Goal: Navigation & Orientation: Find specific page/section

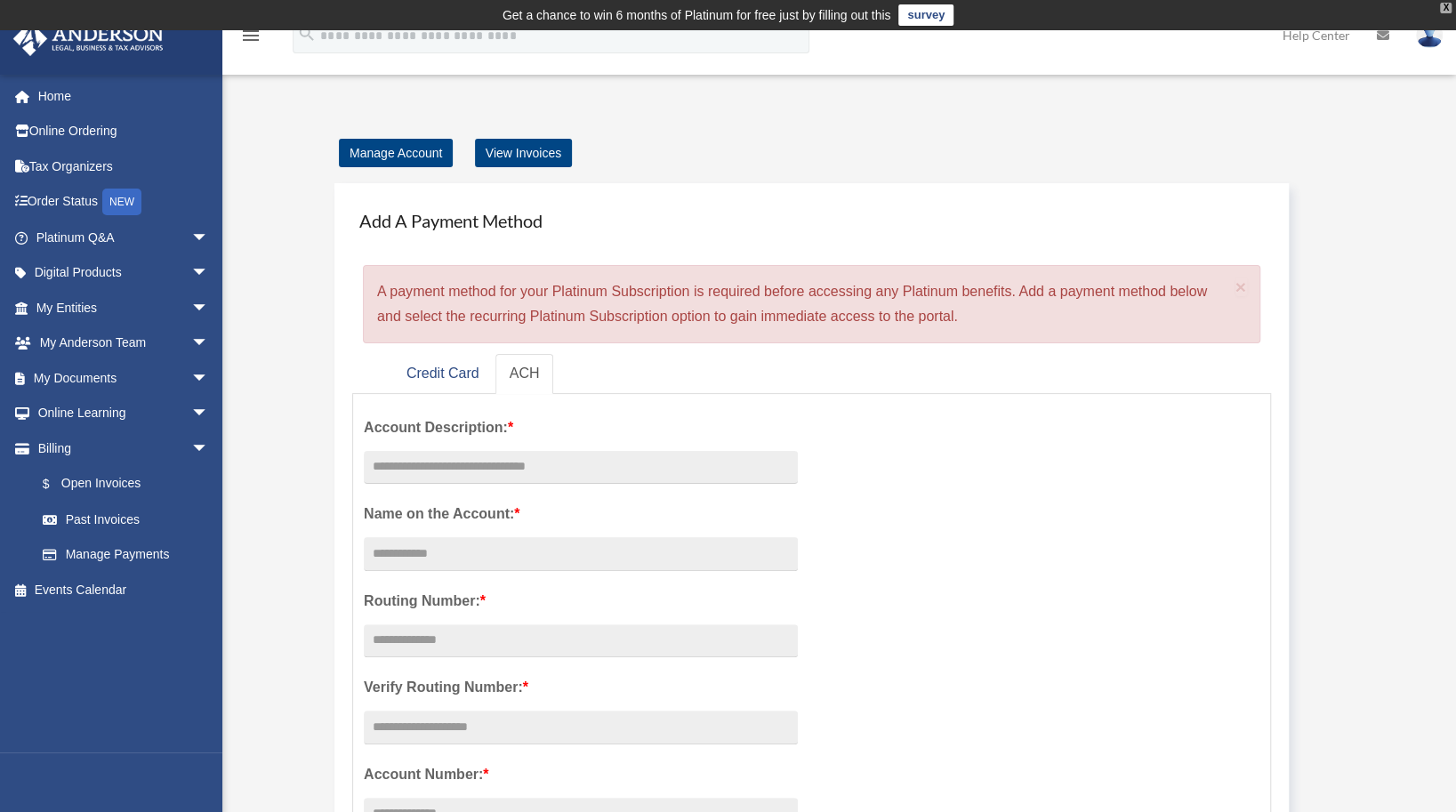
click at [1446, 9] on div "X" at bounding box center [1446, 8] width 12 height 11
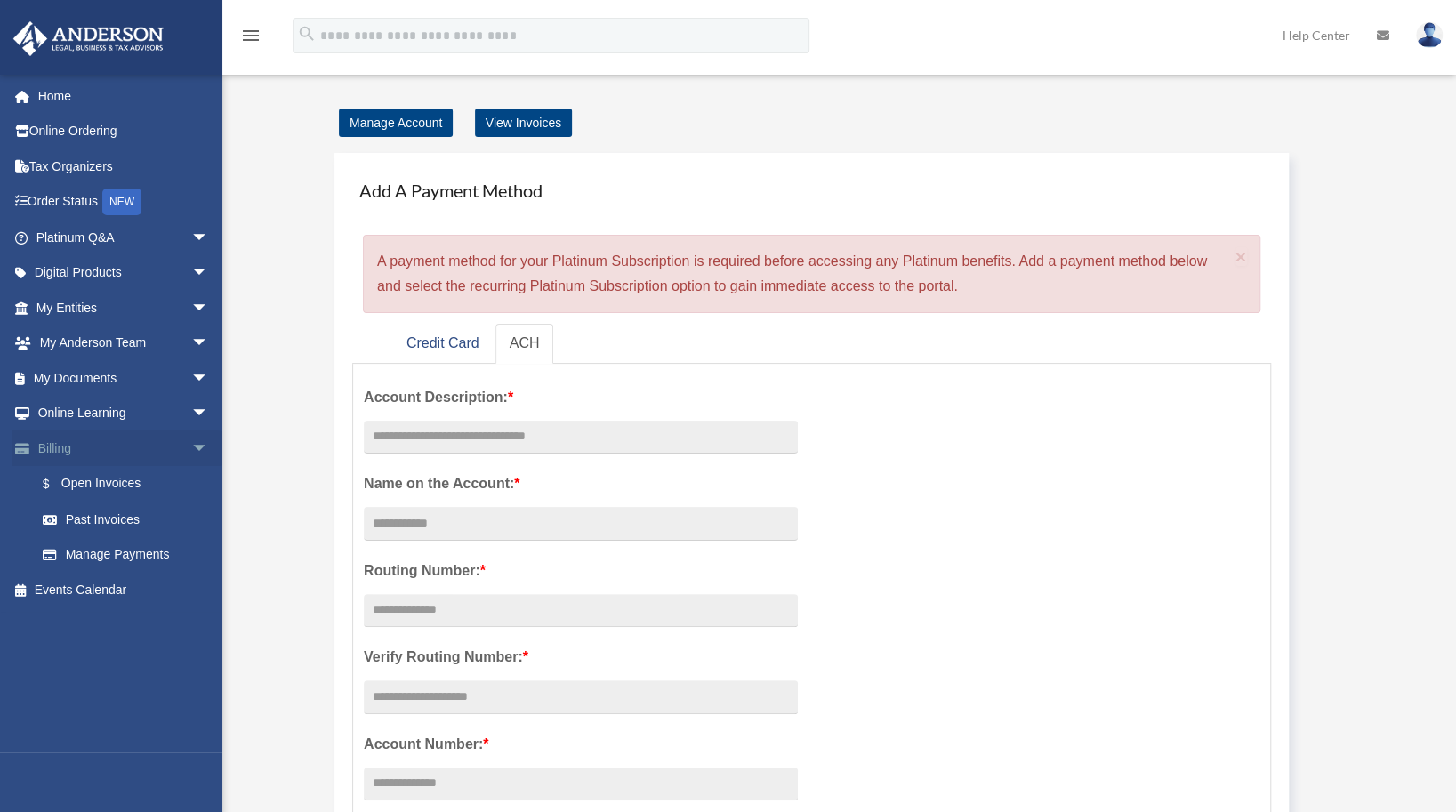
click at [191, 448] on span "arrow_drop_down" at bounding box center [209, 449] width 36 height 37
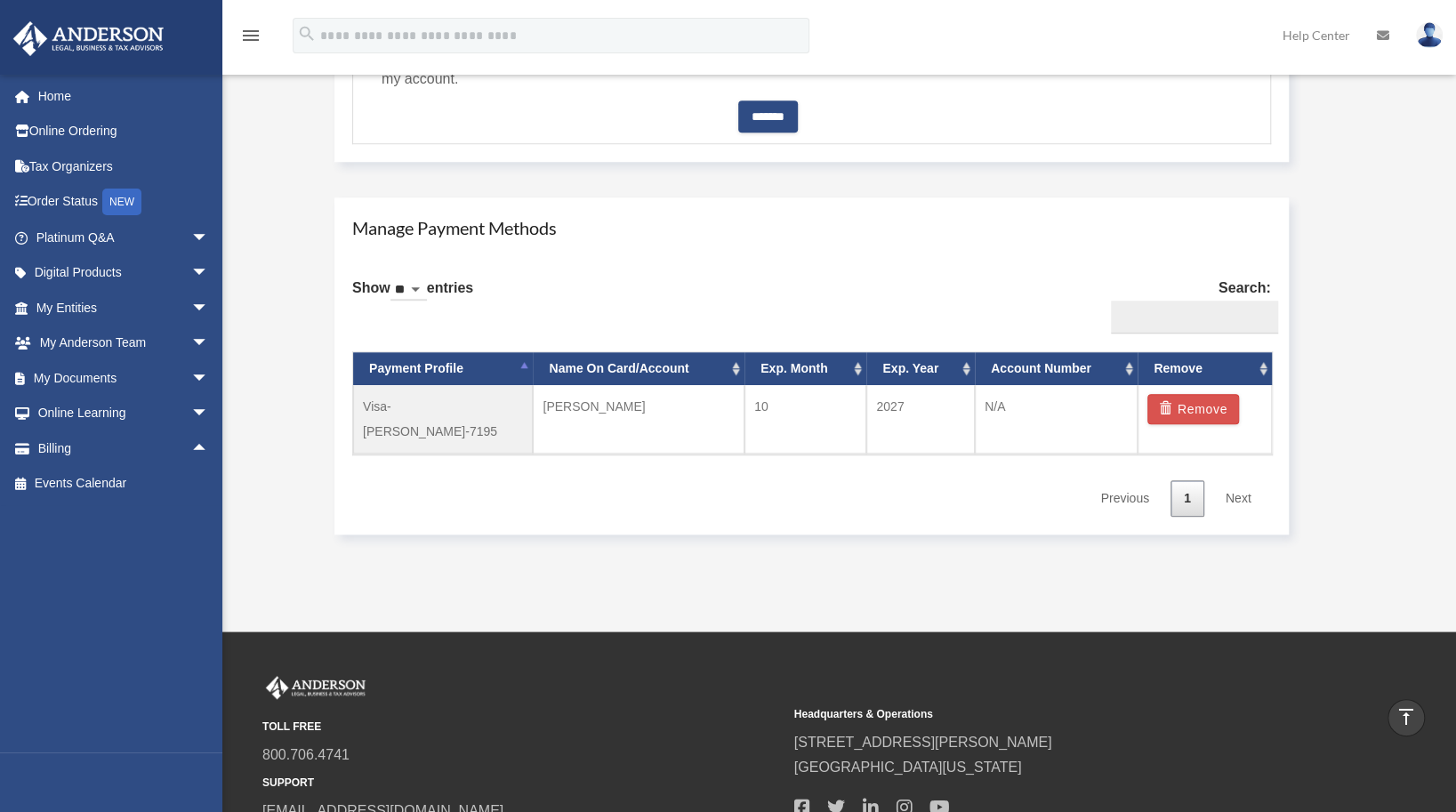
scroll to position [893, 0]
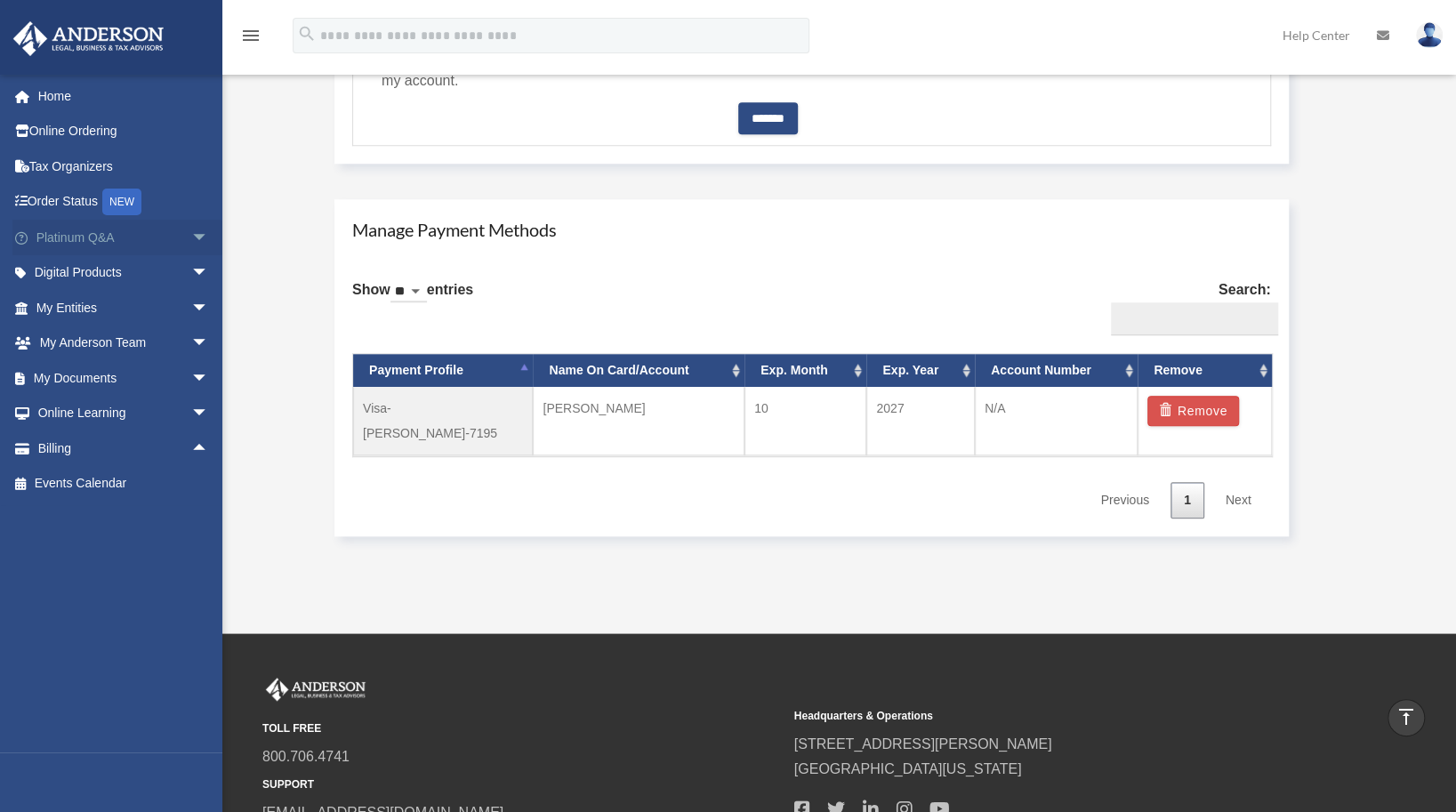
click at [90, 244] on link "Platinum Q&A arrow_drop_down" at bounding box center [124, 237] width 223 height 36
click at [191, 235] on span "arrow_drop_down" at bounding box center [209, 238] width 36 height 37
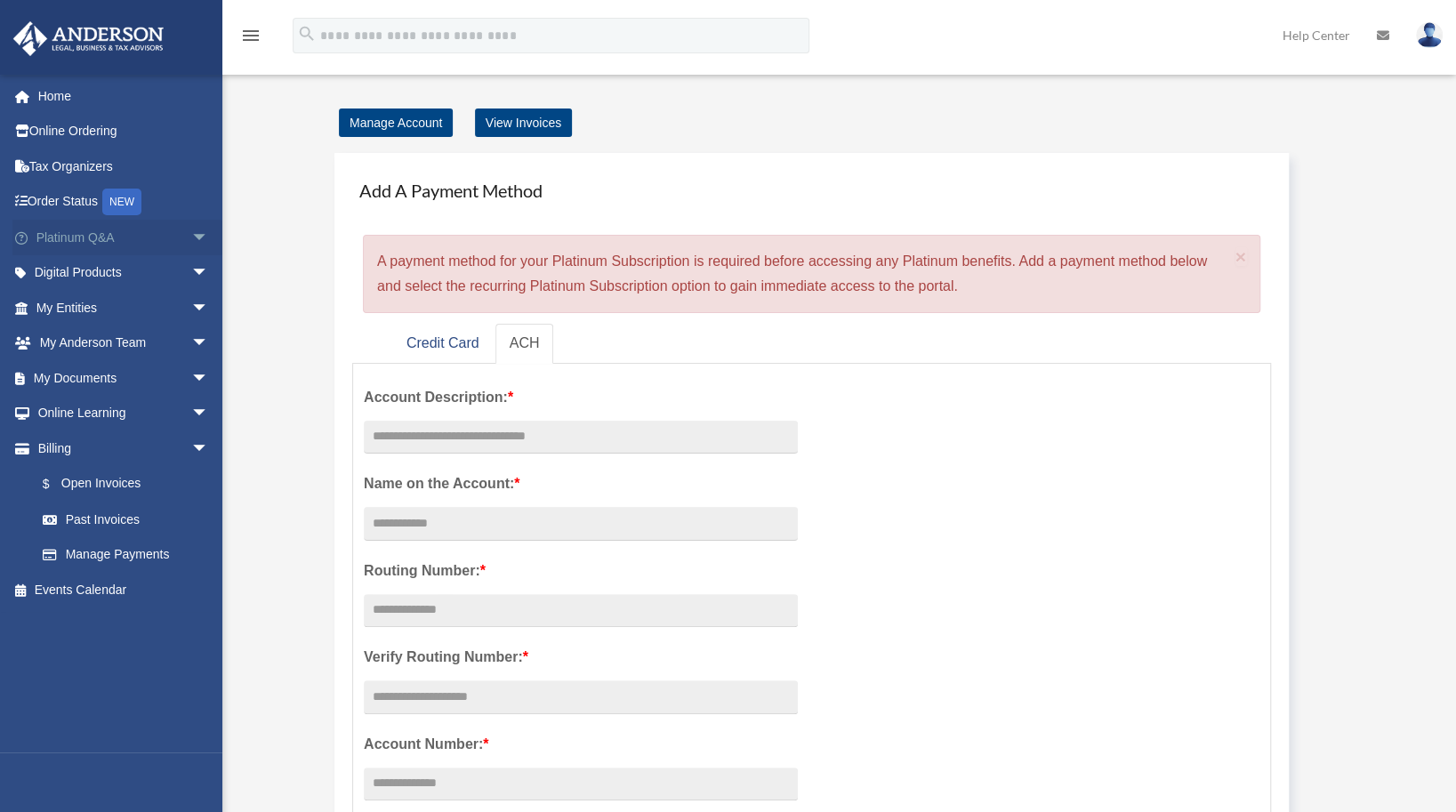
click at [191, 236] on span "arrow_drop_down" at bounding box center [209, 238] width 36 height 37
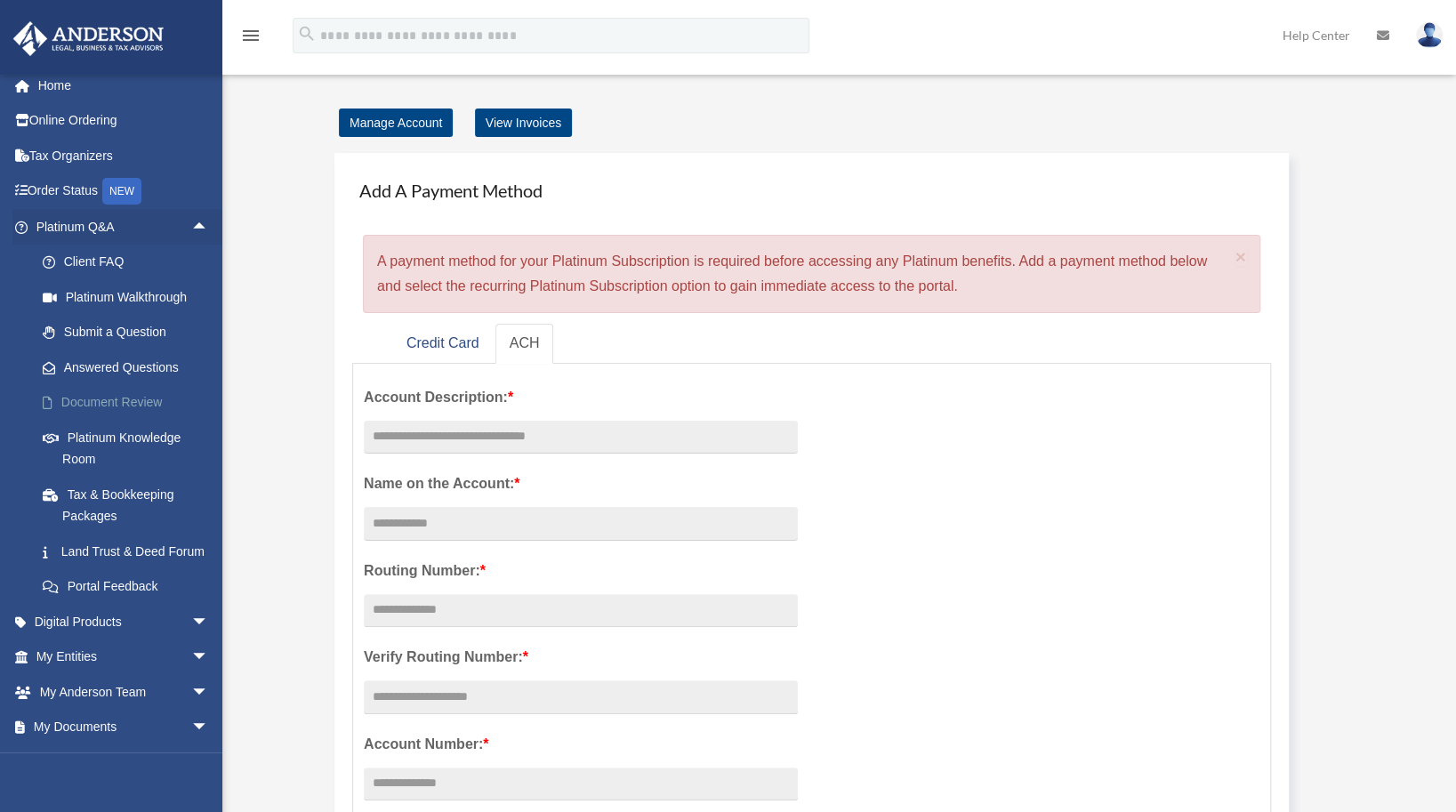
scroll to position [10, 0]
click at [191, 223] on span "arrow_drop_up" at bounding box center [209, 229] width 36 height 37
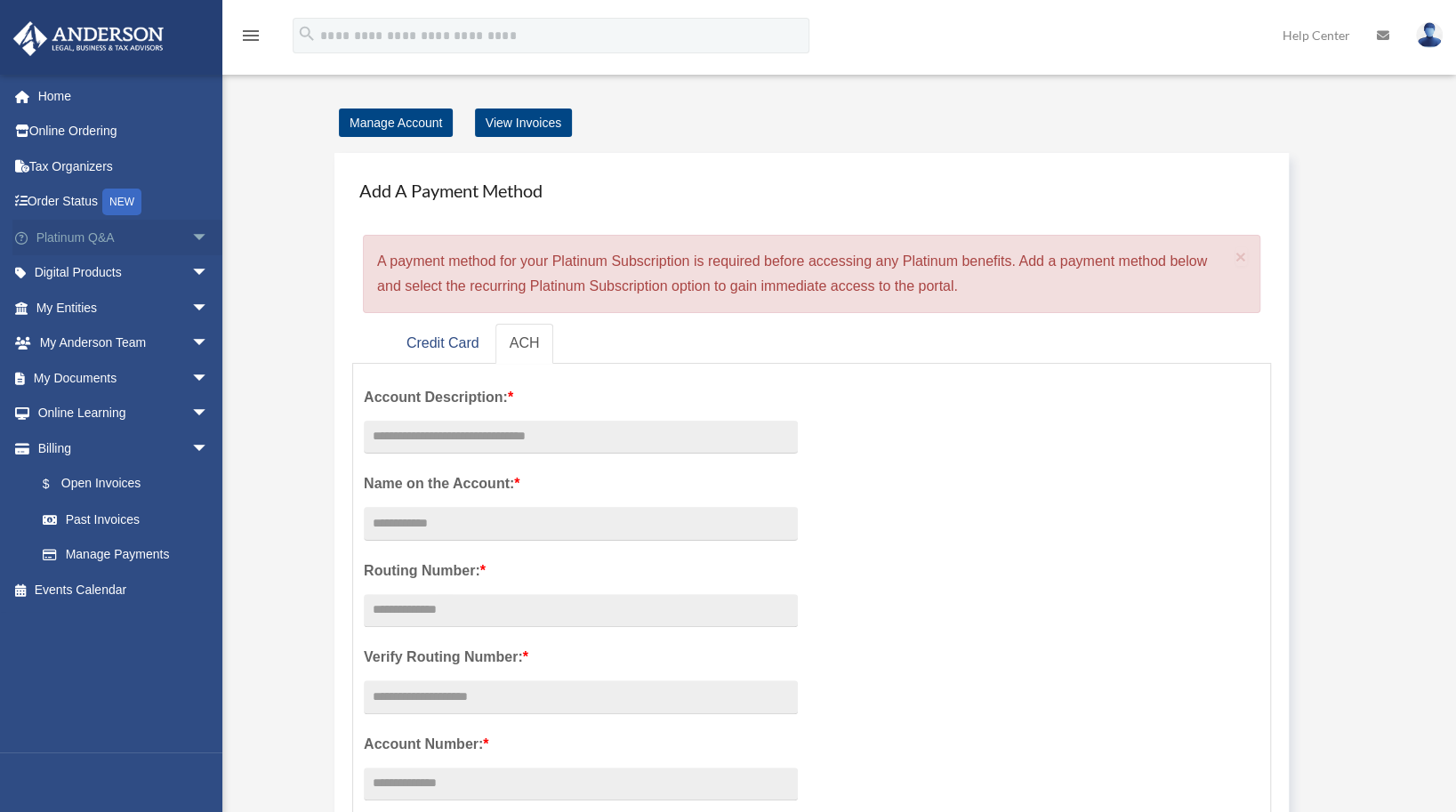
scroll to position [0, 0]
click at [191, 234] on span "arrow_drop_down" at bounding box center [209, 238] width 36 height 37
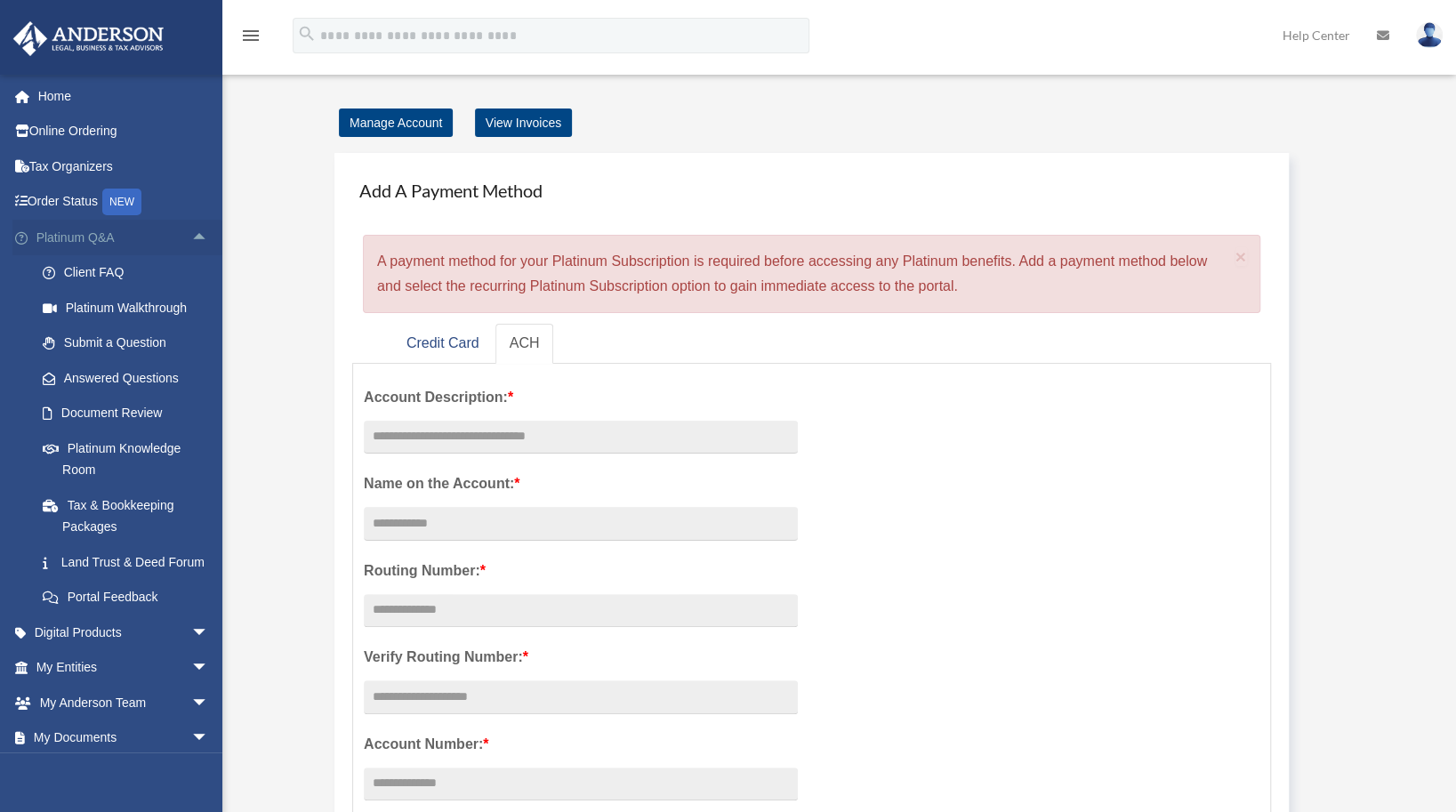
click at [191, 230] on span "arrow_drop_up" at bounding box center [209, 238] width 36 height 37
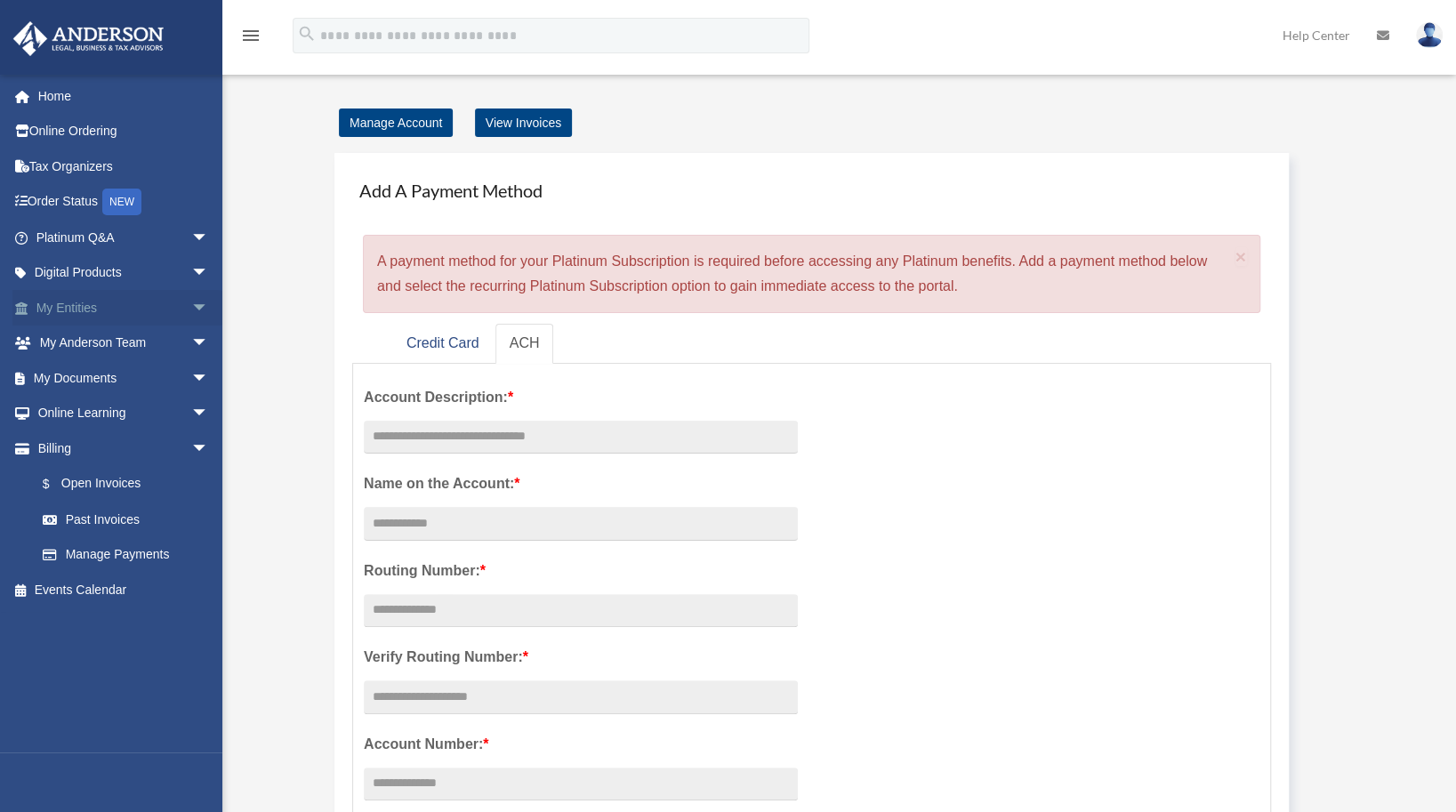
click at [191, 306] on span "arrow_drop_down" at bounding box center [209, 308] width 36 height 37
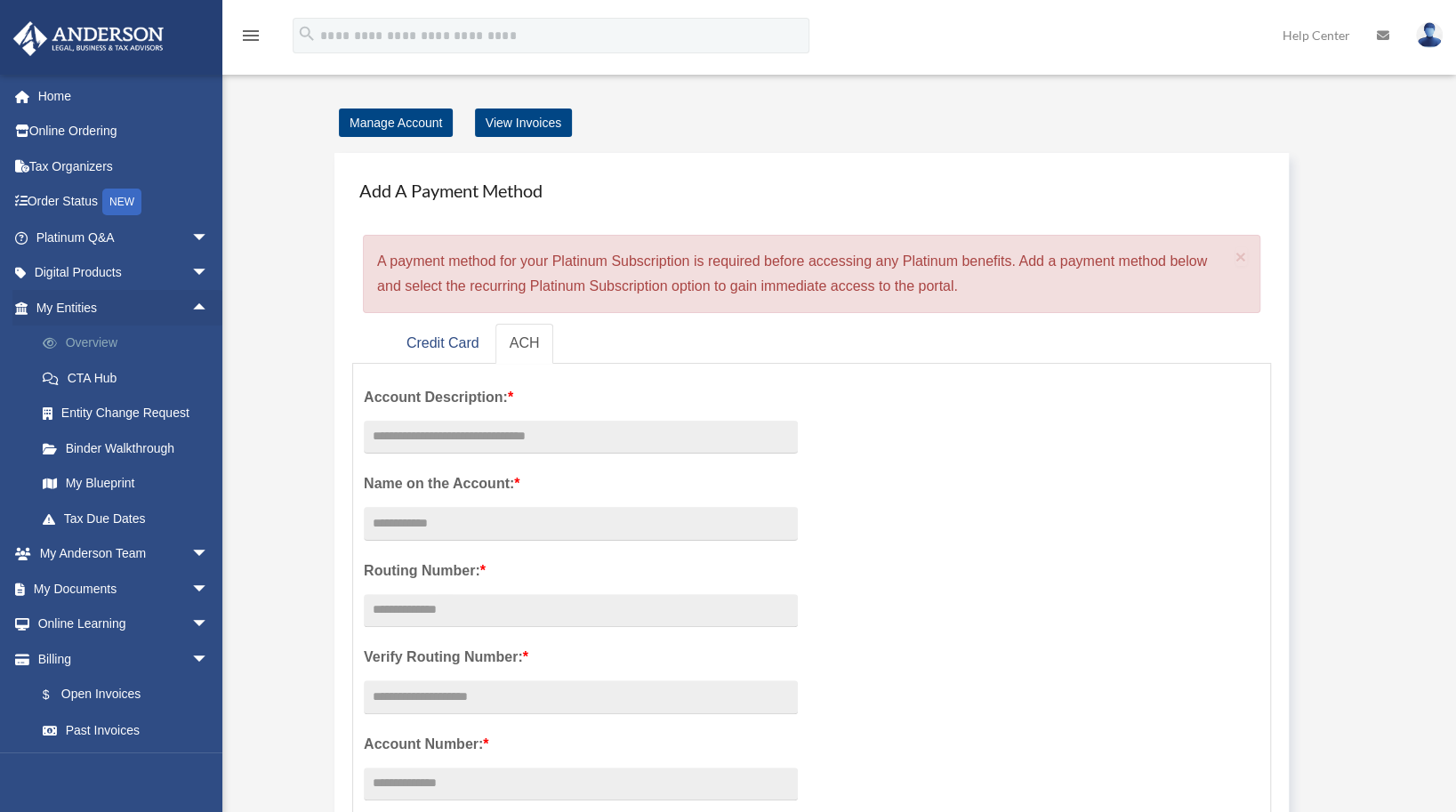
click at [125, 340] on link "Overview" at bounding box center [130, 343] width 211 height 36
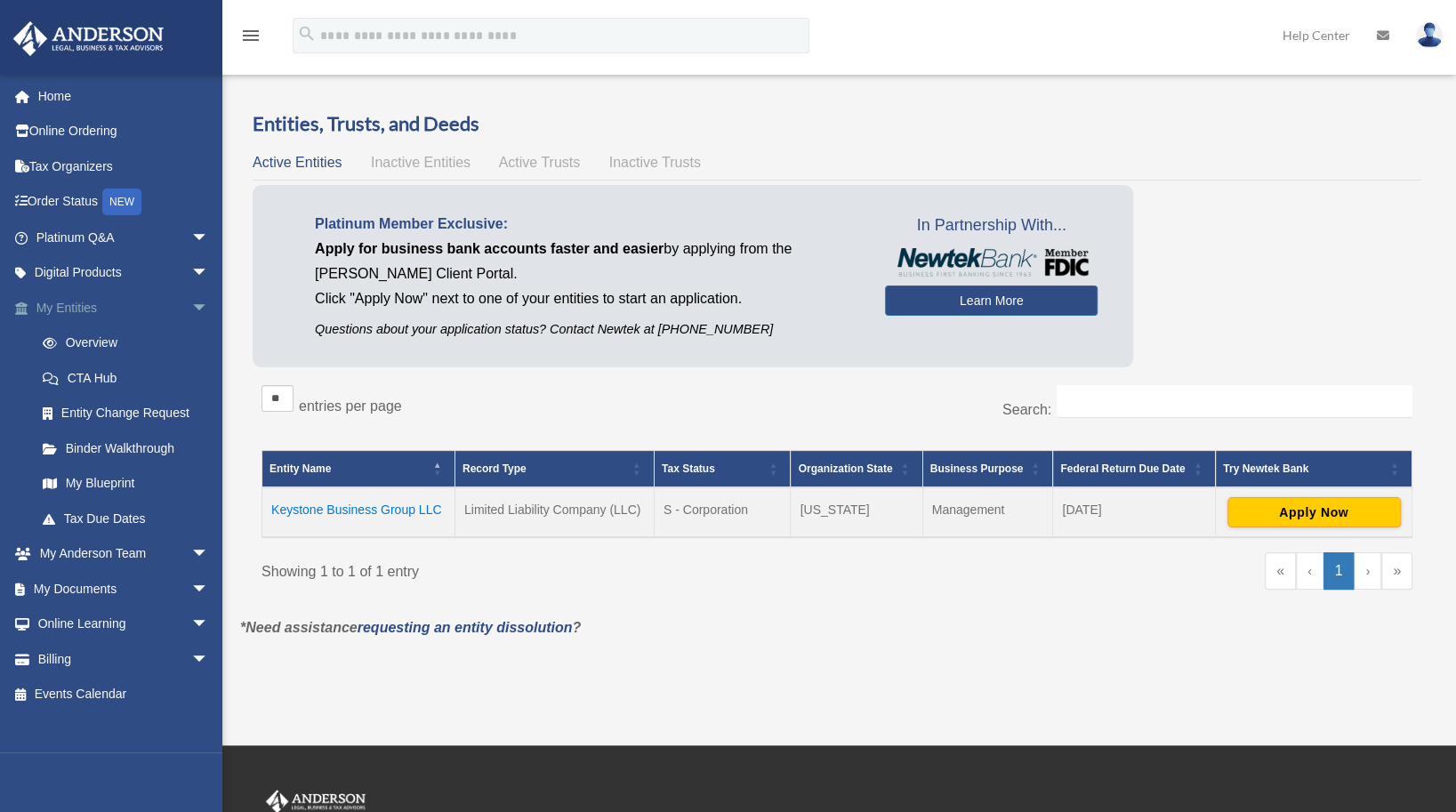
click at [191, 304] on span "arrow_drop_down" at bounding box center [209, 308] width 36 height 37
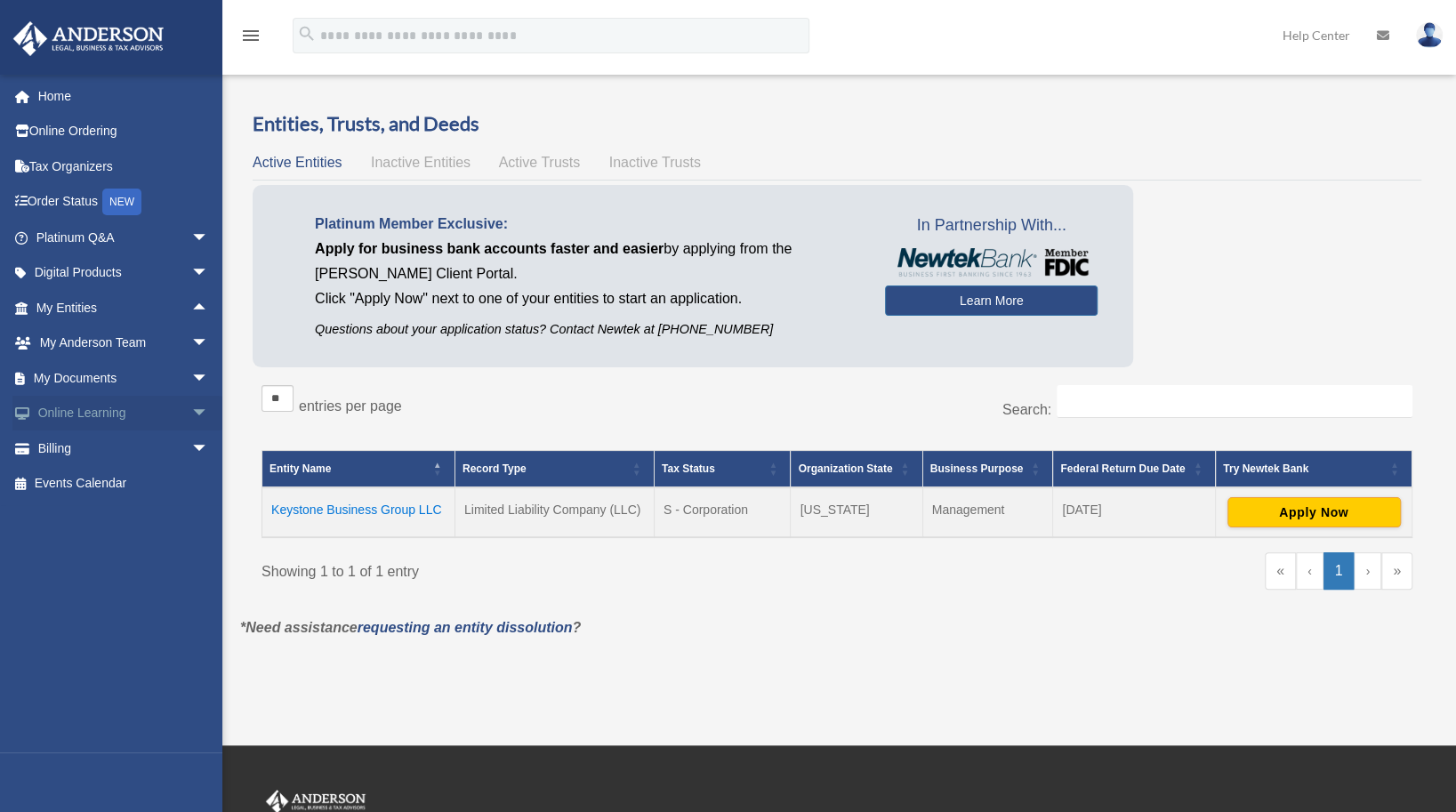
click at [191, 412] on span "arrow_drop_down" at bounding box center [209, 414] width 36 height 37
click at [191, 415] on span "arrow_drop_up" at bounding box center [209, 414] width 36 height 37
click at [191, 336] on span "arrow_drop_down" at bounding box center [209, 344] width 36 height 37
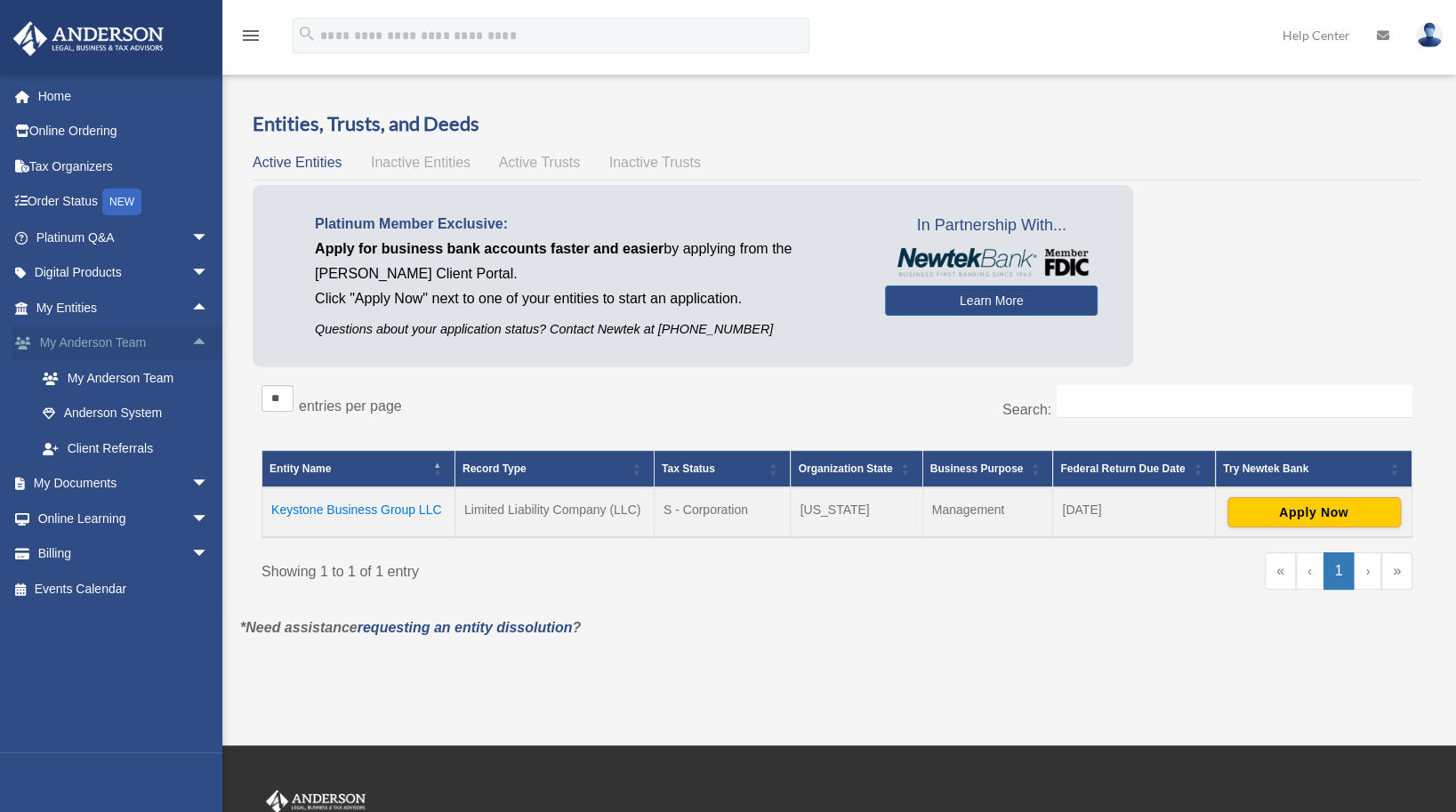
click at [191, 340] on span "arrow_drop_up" at bounding box center [209, 344] width 36 height 37
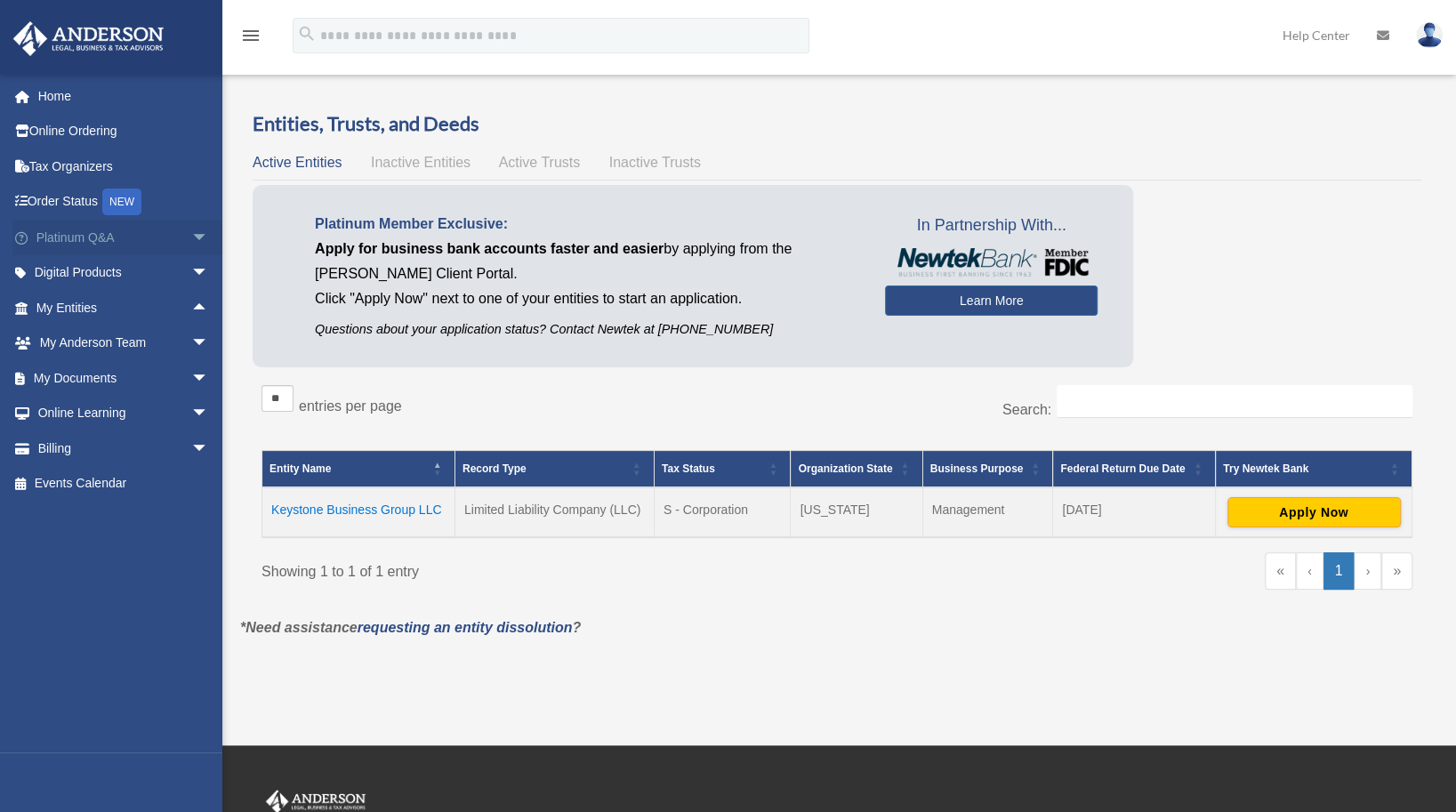
click at [191, 230] on span "arrow_drop_down" at bounding box center [209, 238] width 36 height 37
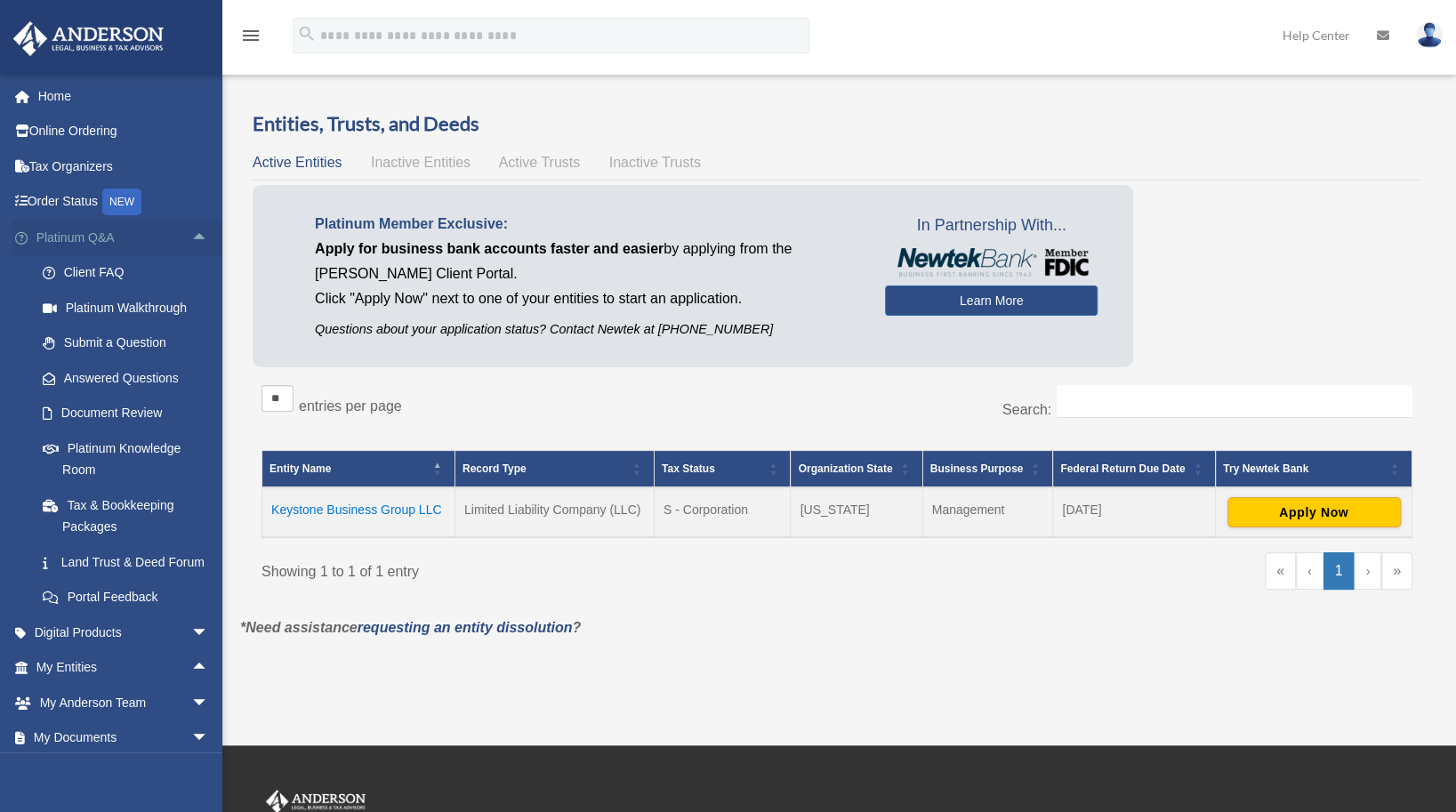
click at [191, 230] on span "arrow_drop_up" at bounding box center [209, 238] width 36 height 37
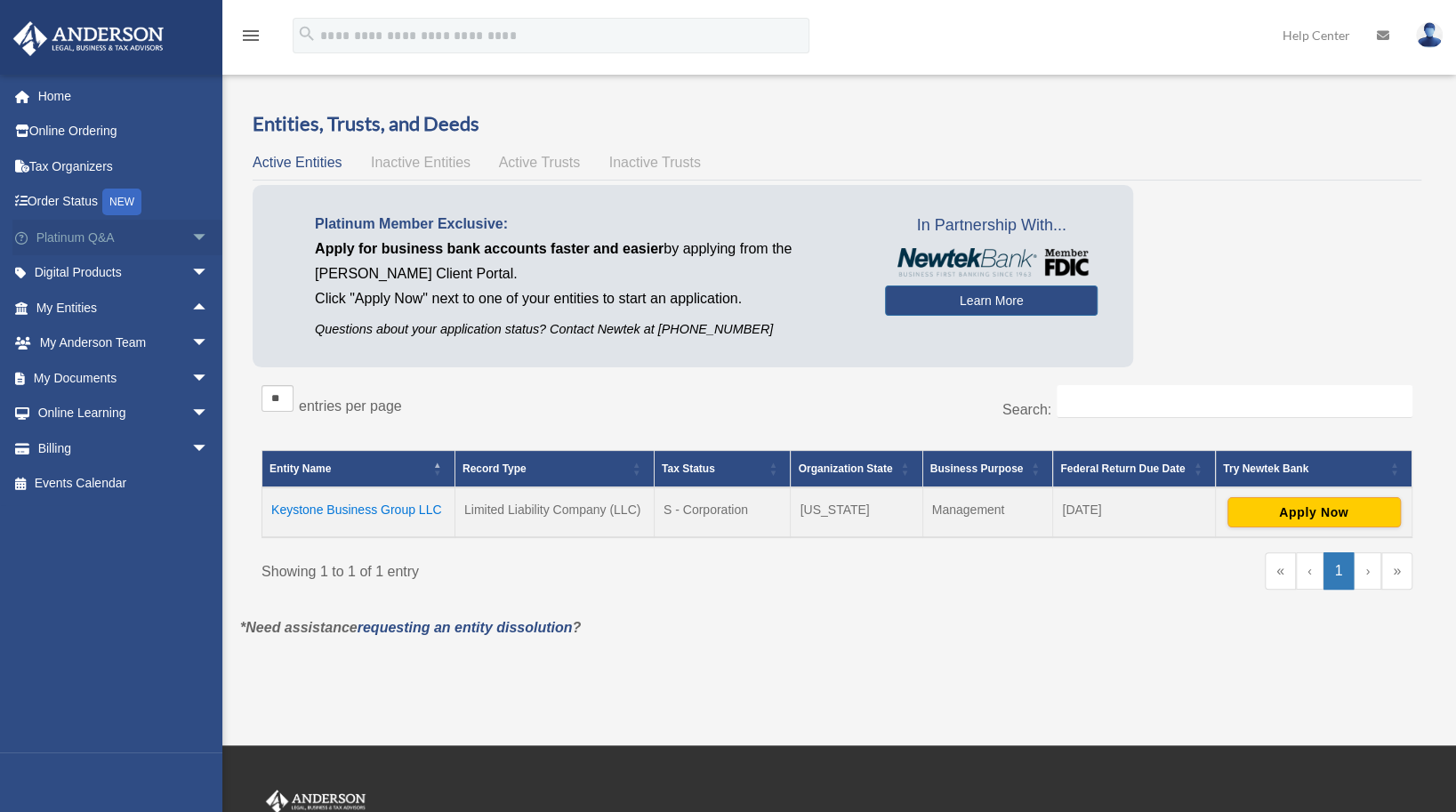
click at [191, 235] on span "arrow_drop_down" at bounding box center [209, 238] width 36 height 37
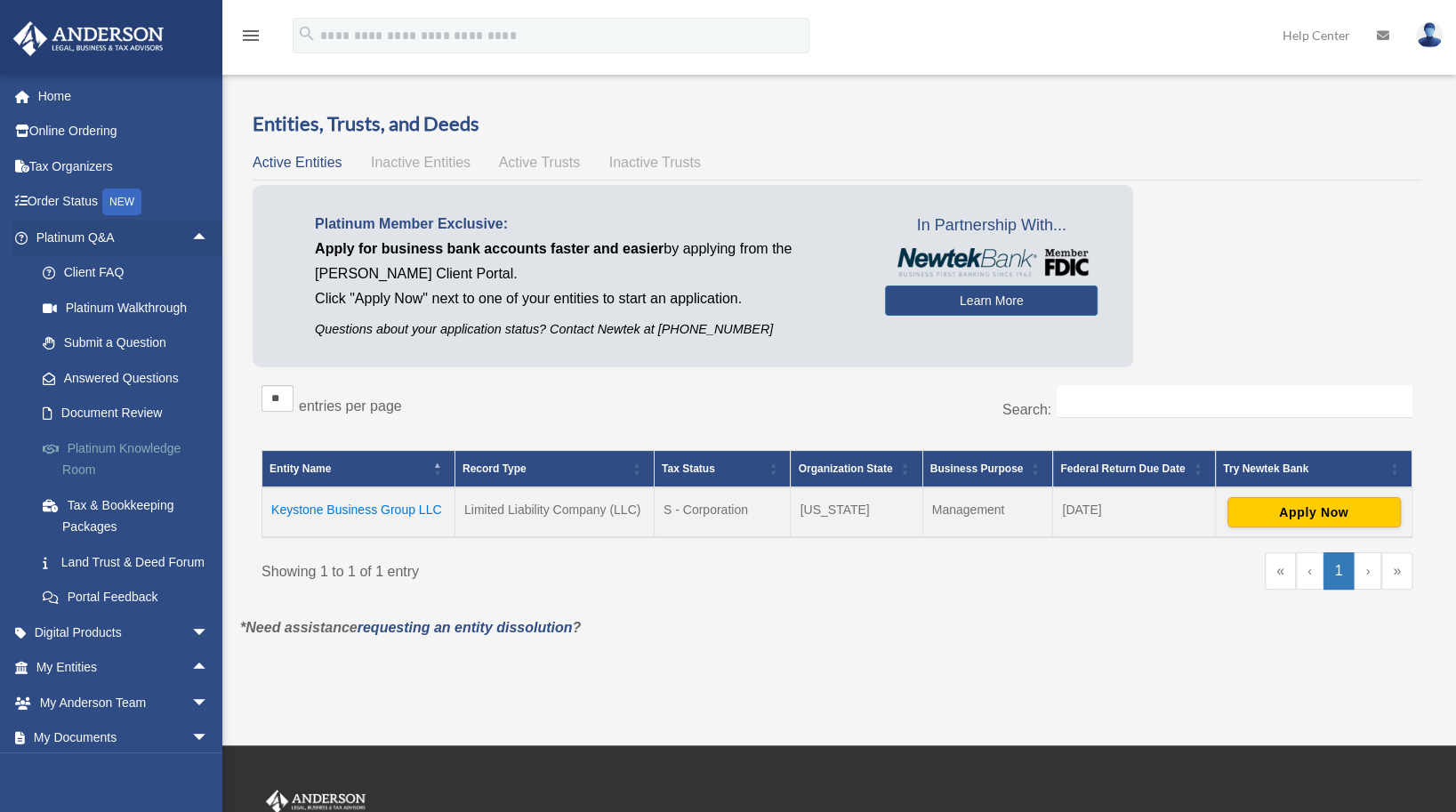
click at [140, 447] on link "Platinum Knowledge Room" at bounding box center [130, 460] width 211 height 57
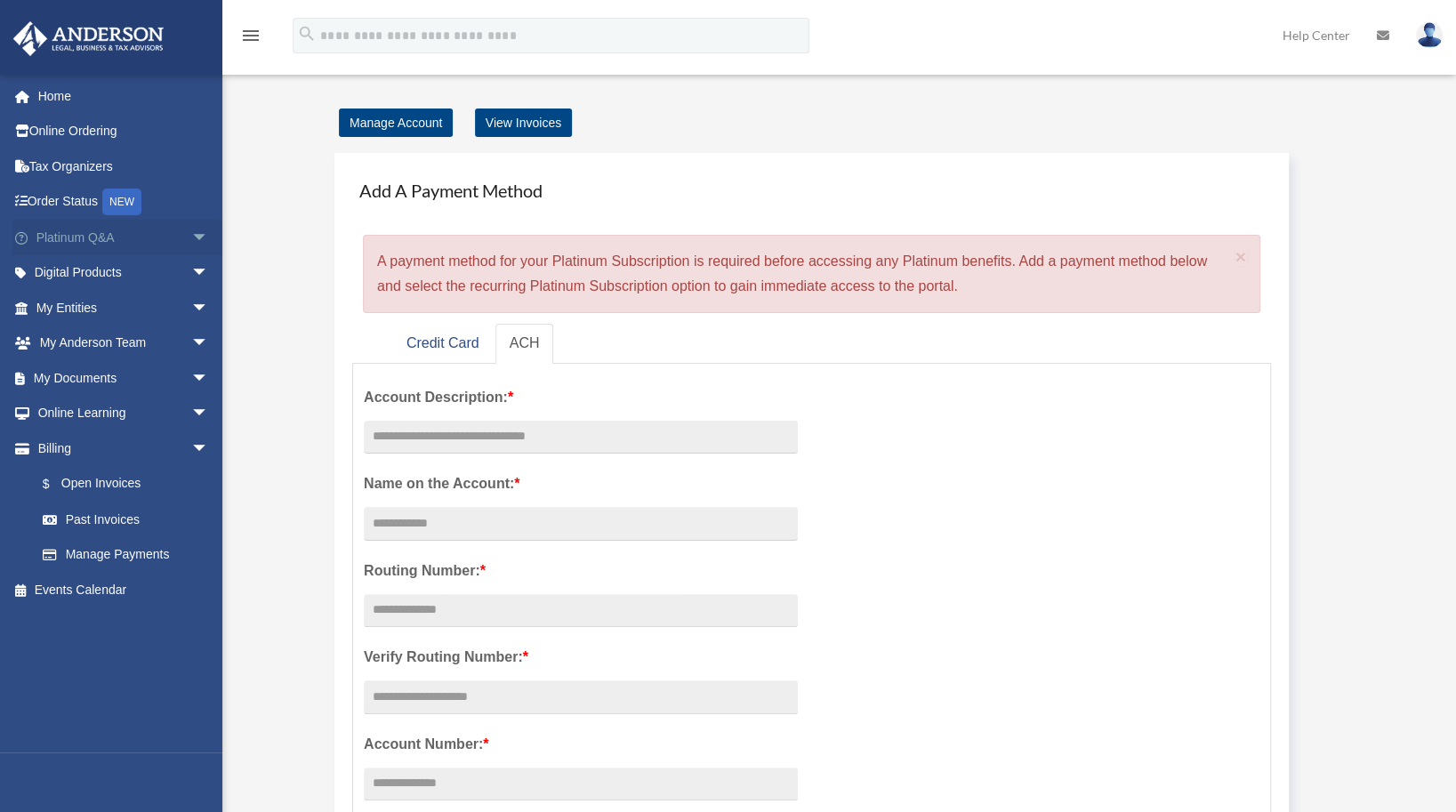
click at [191, 238] on span "arrow_drop_down" at bounding box center [209, 238] width 36 height 37
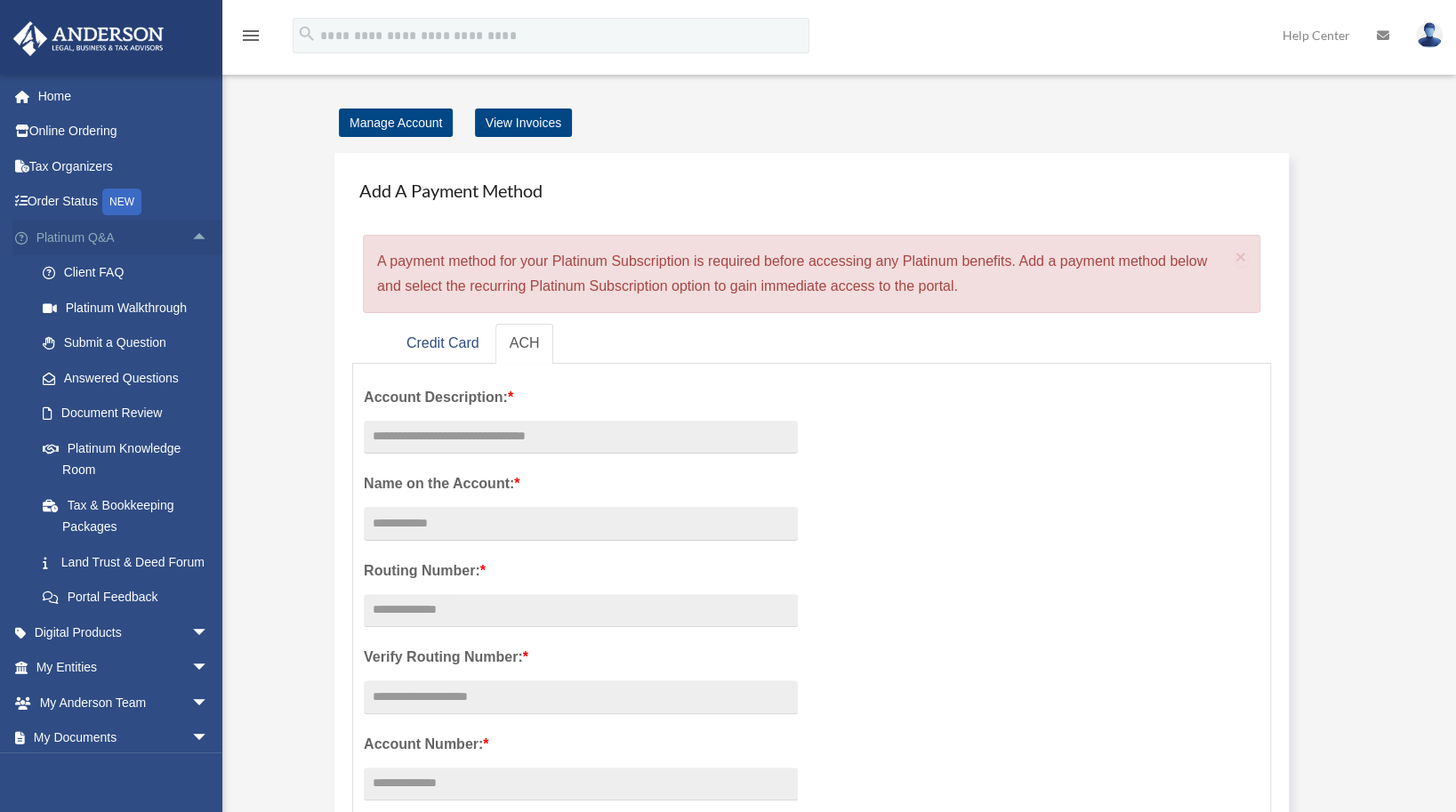
click at [191, 244] on span "arrow_drop_up" at bounding box center [209, 238] width 36 height 37
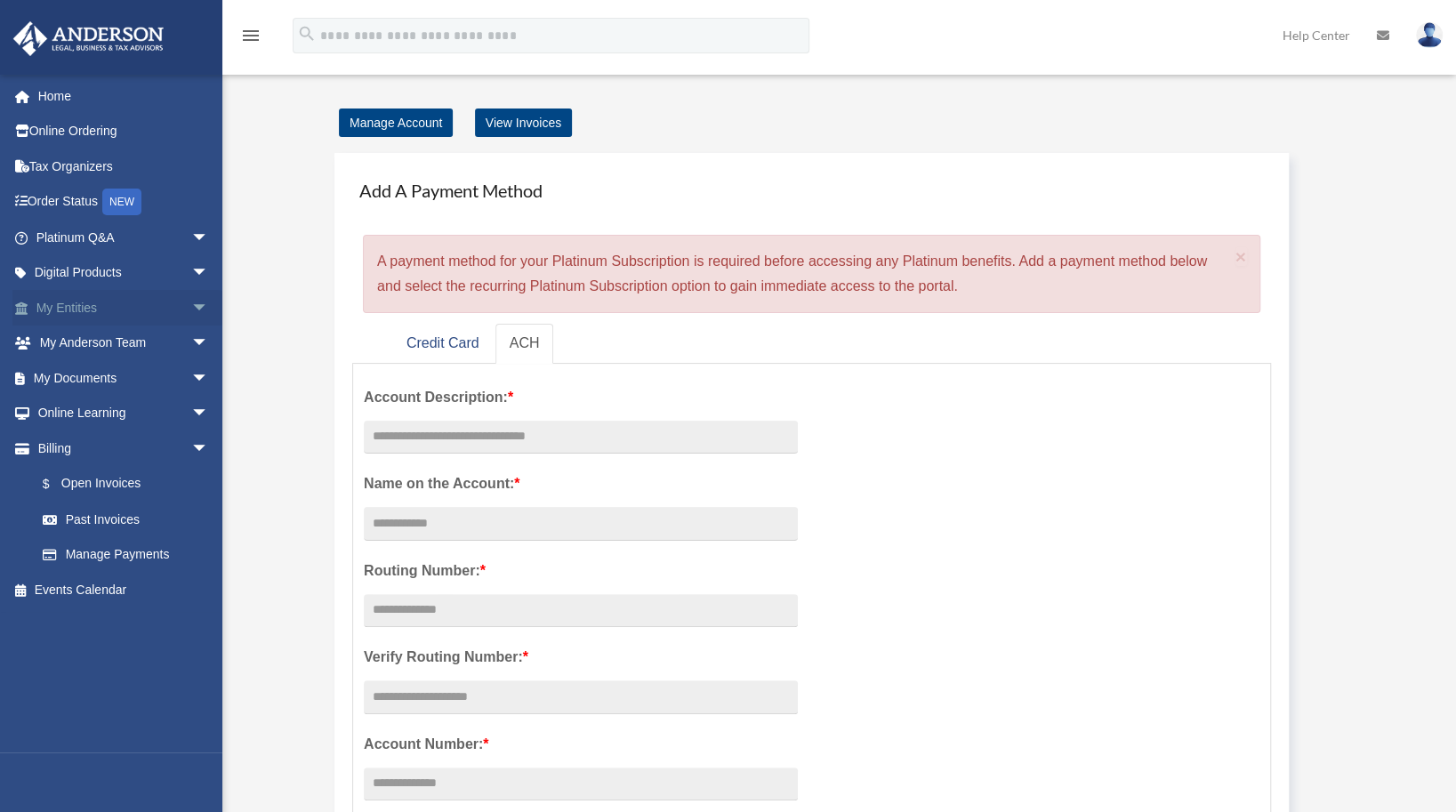
click at [110, 310] on link "My Entities arrow_drop_down" at bounding box center [124, 307] width 223 height 36
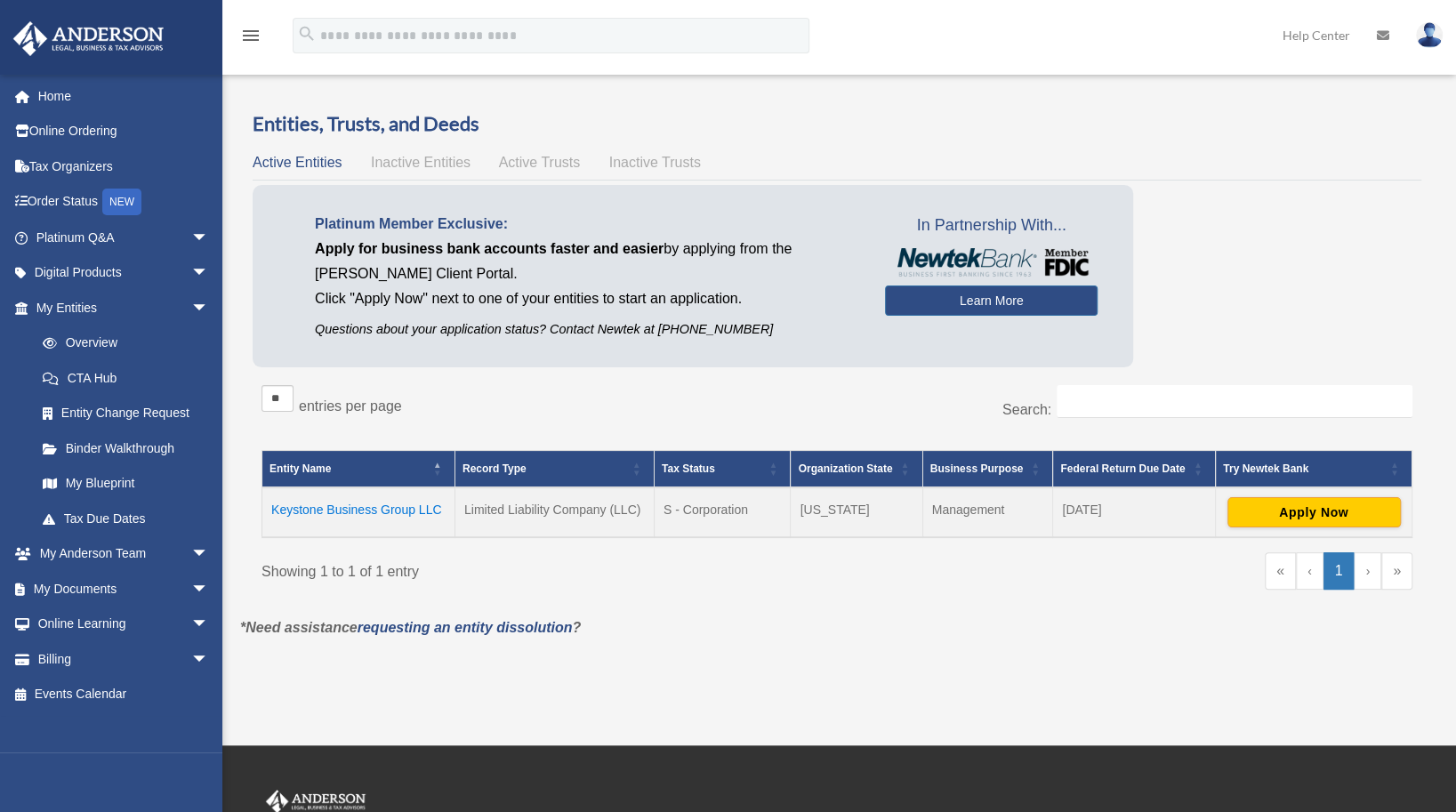
click at [415, 160] on span "Inactive Entities" at bounding box center [421, 162] width 100 height 15
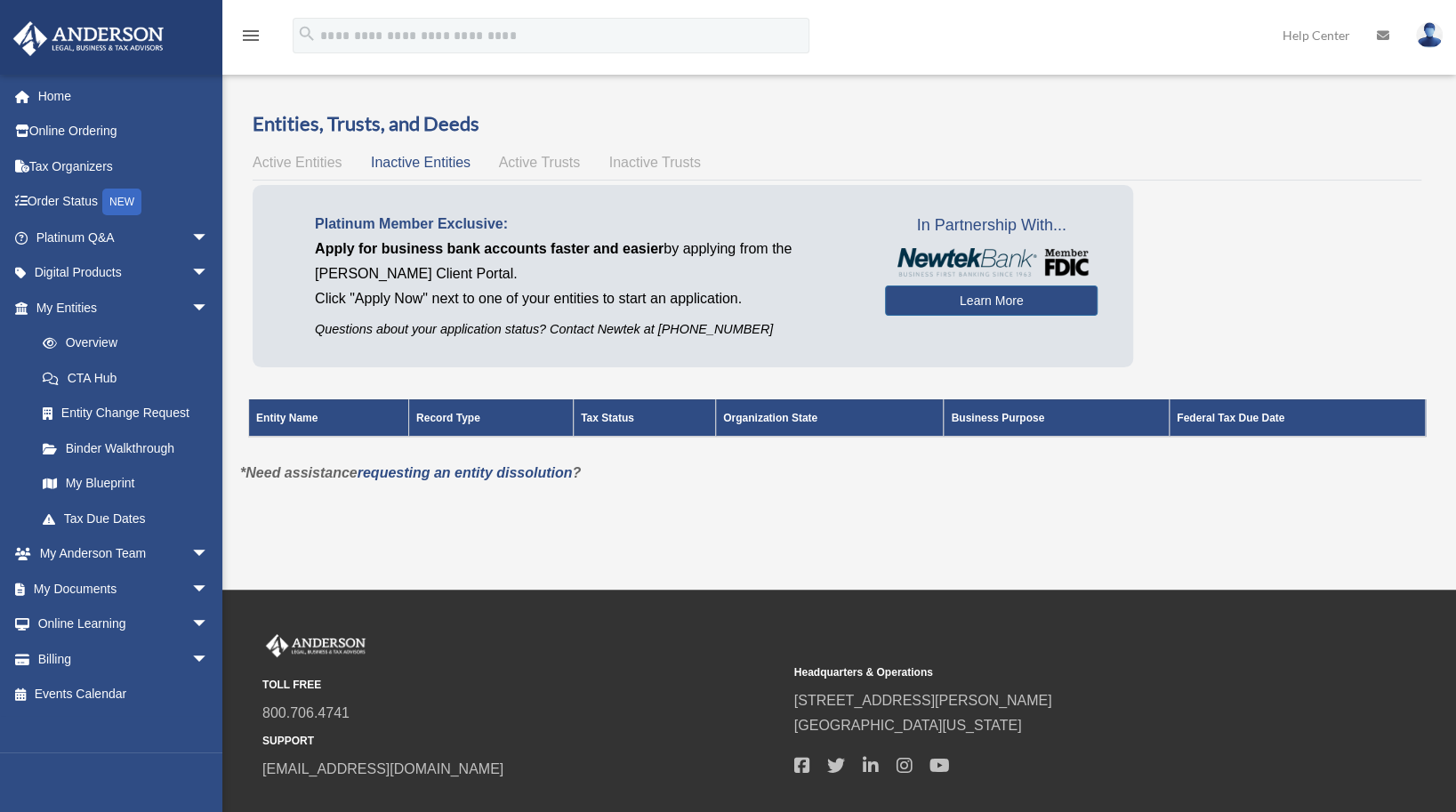
click at [525, 166] on span "Active Trusts" at bounding box center [540, 162] width 82 height 15
click at [635, 163] on span "Inactive Trusts" at bounding box center [655, 162] width 91 height 15
click at [309, 161] on span "Active Entities" at bounding box center [297, 162] width 89 height 15
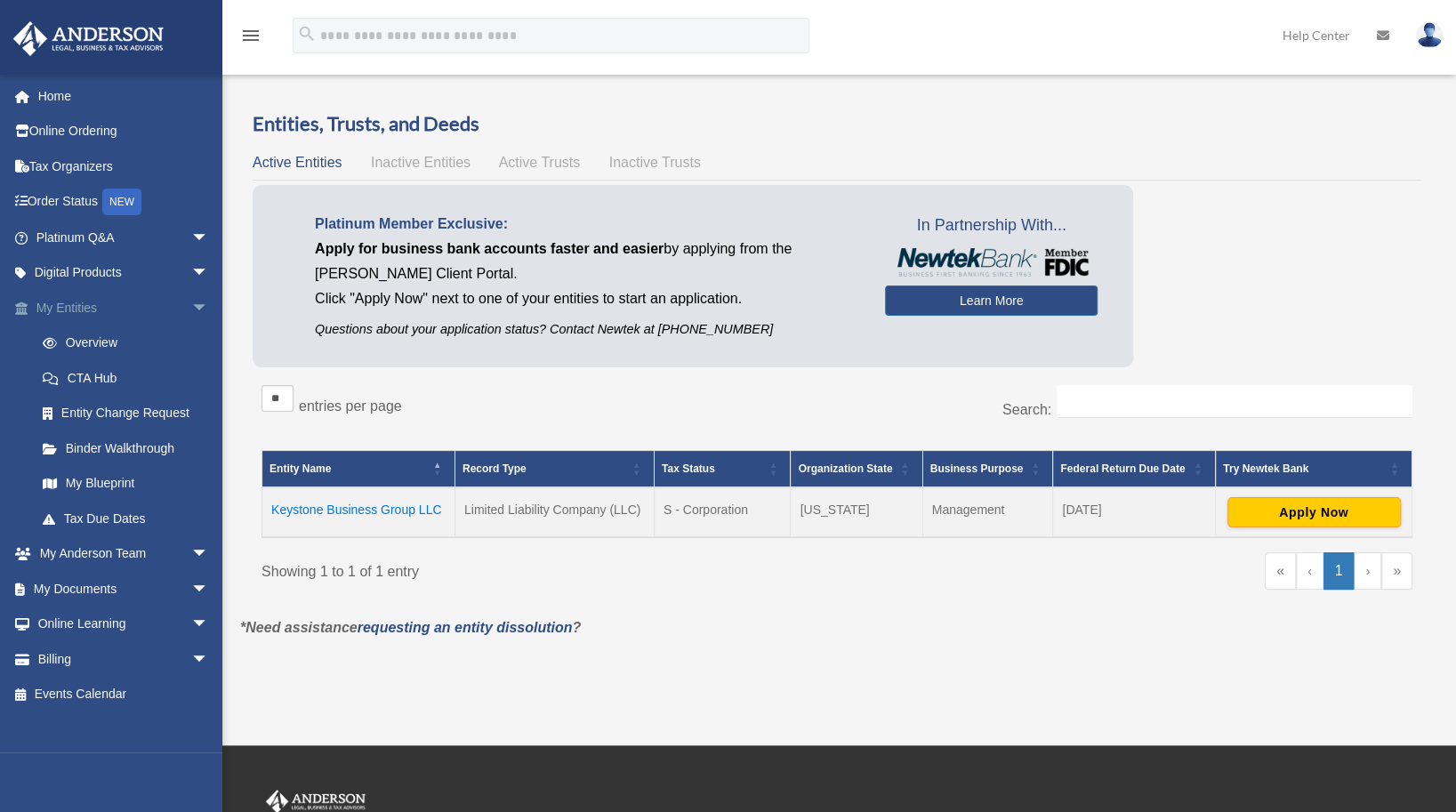
click at [191, 305] on span "arrow_drop_down" at bounding box center [209, 308] width 36 height 37
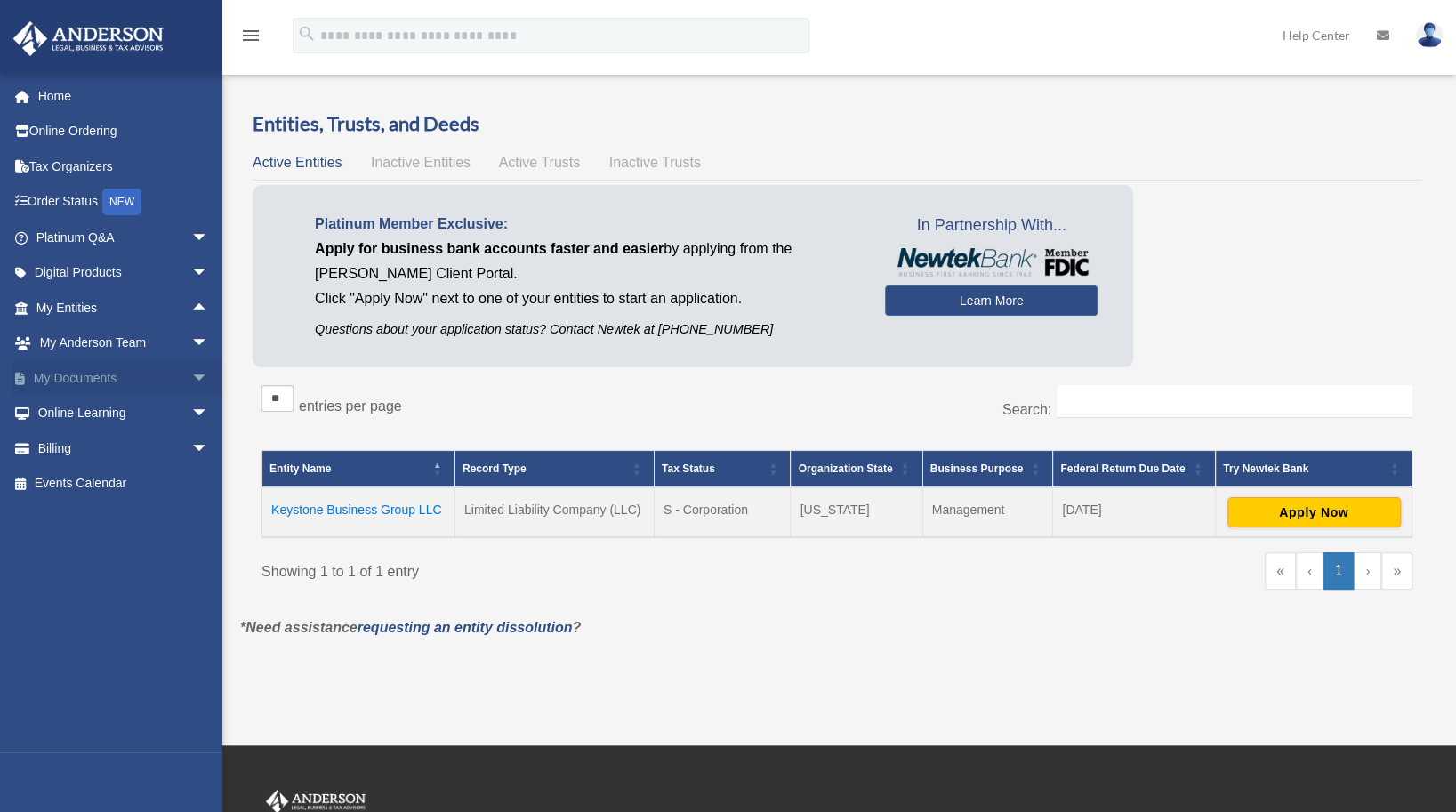
click at [191, 377] on span "arrow_drop_down" at bounding box center [209, 379] width 36 height 37
click at [191, 375] on span "arrow_drop_up" at bounding box center [209, 379] width 36 height 37
click at [1319, 255] on div "Platinum Member Exclusive: Apply for business bank accounts faster and easier b…" at bounding box center [837, 281] width 1169 height 191
click at [191, 378] on span "arrow_drop_down" at bounding box center [209, 379] width 36 height 37
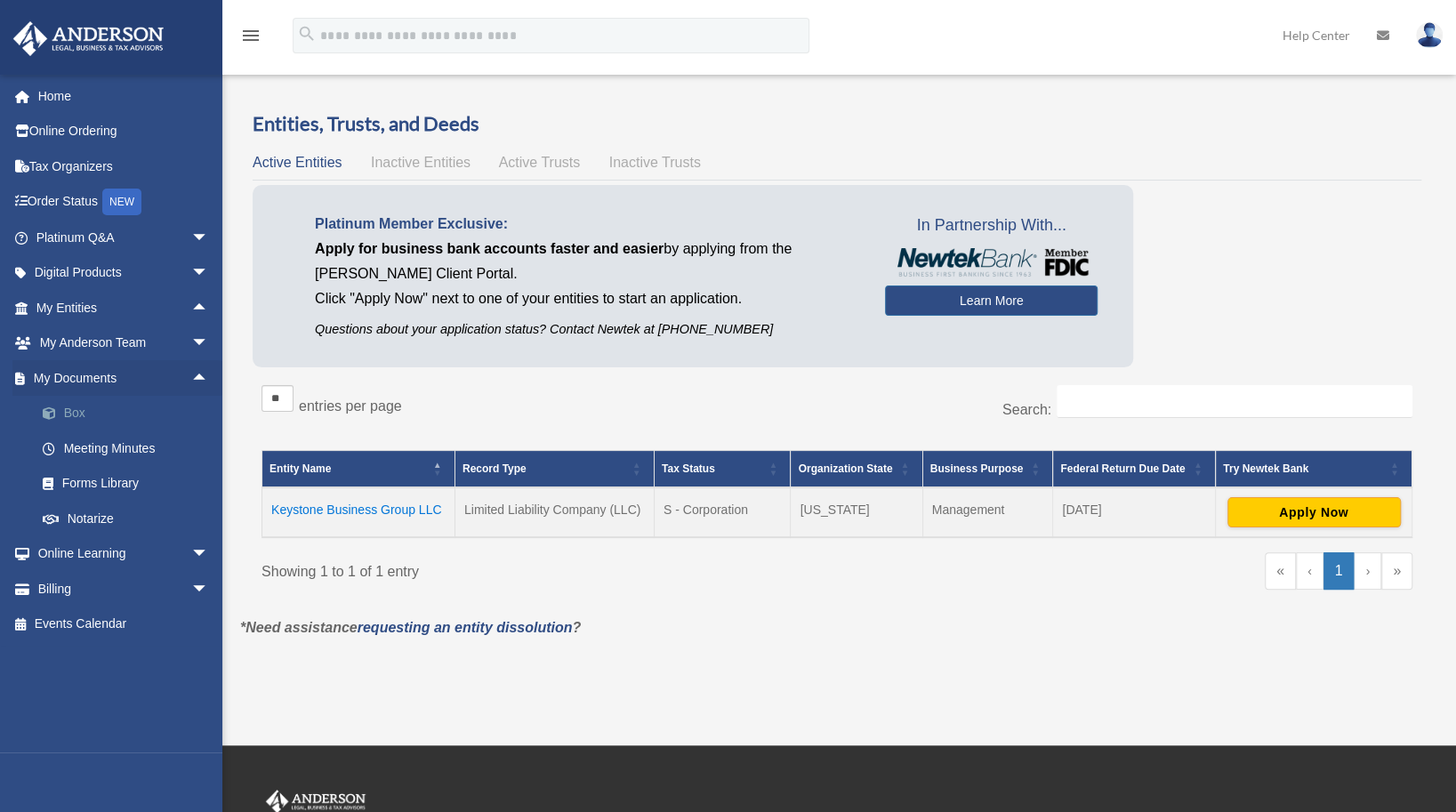
click at [95, 410] on link "Box" at bounding box center [130, 413] width 211 height 36
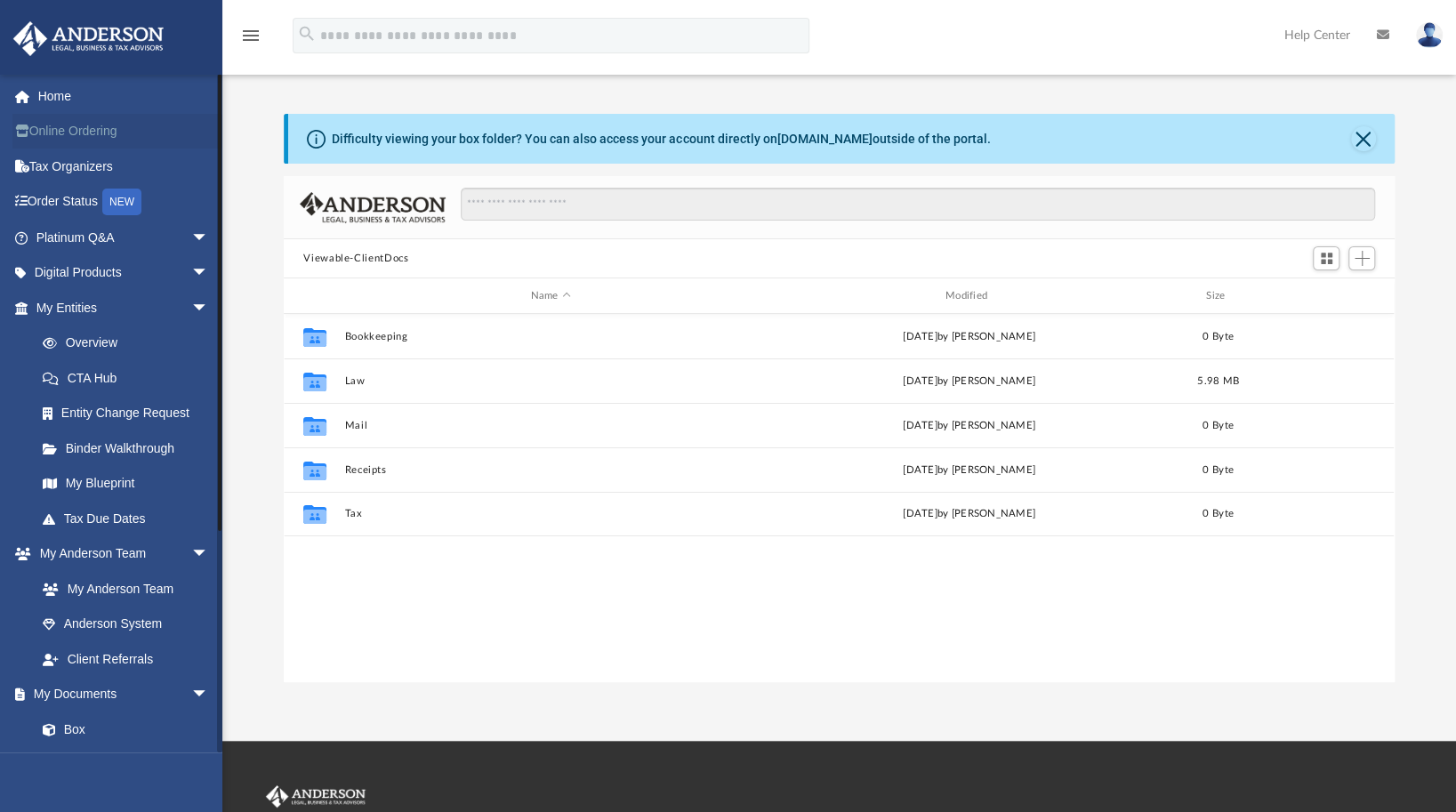
scroll to position [390, 1096]
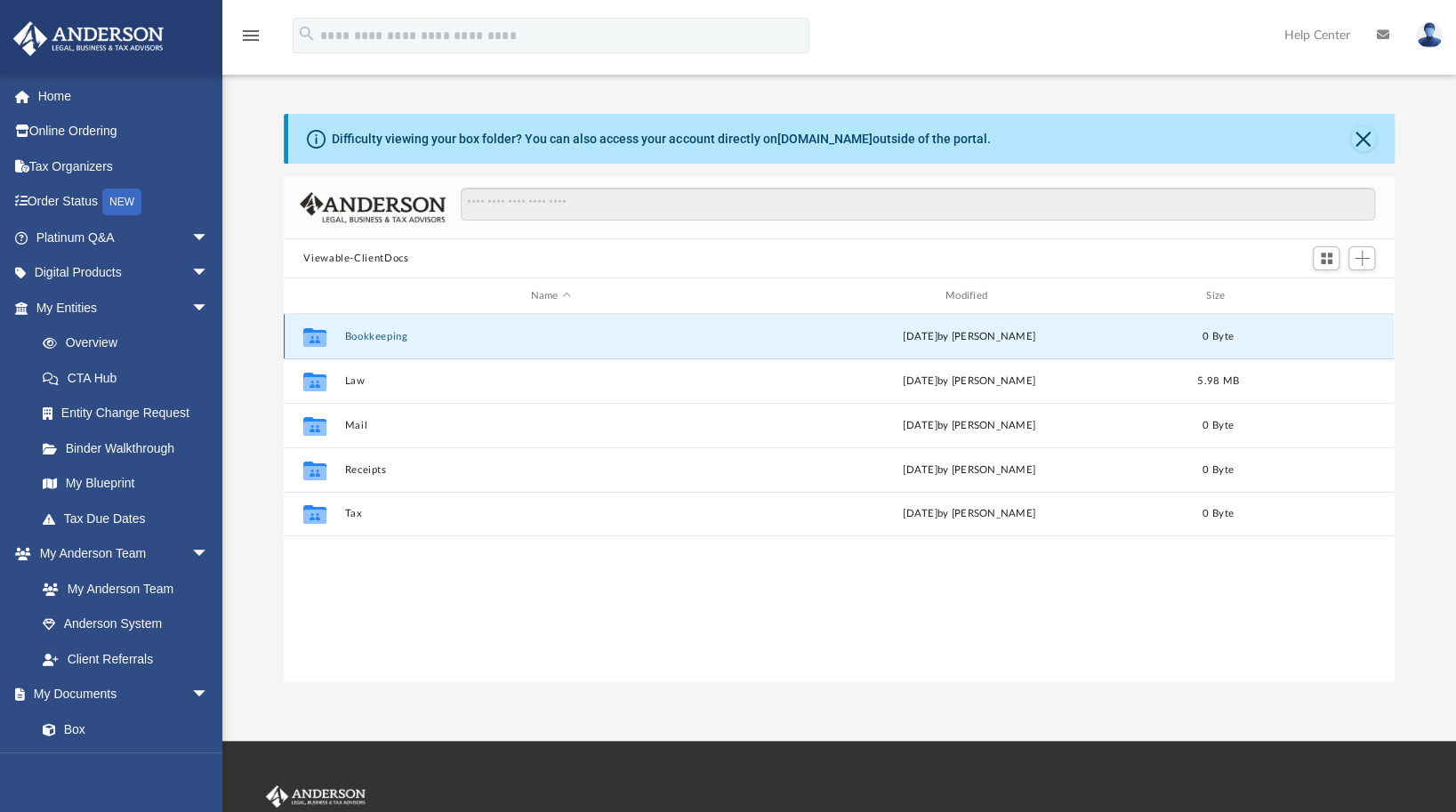
click at [388, 335] on button "Bookkeeping" at bounding box center [550, 337] width 411 height 12
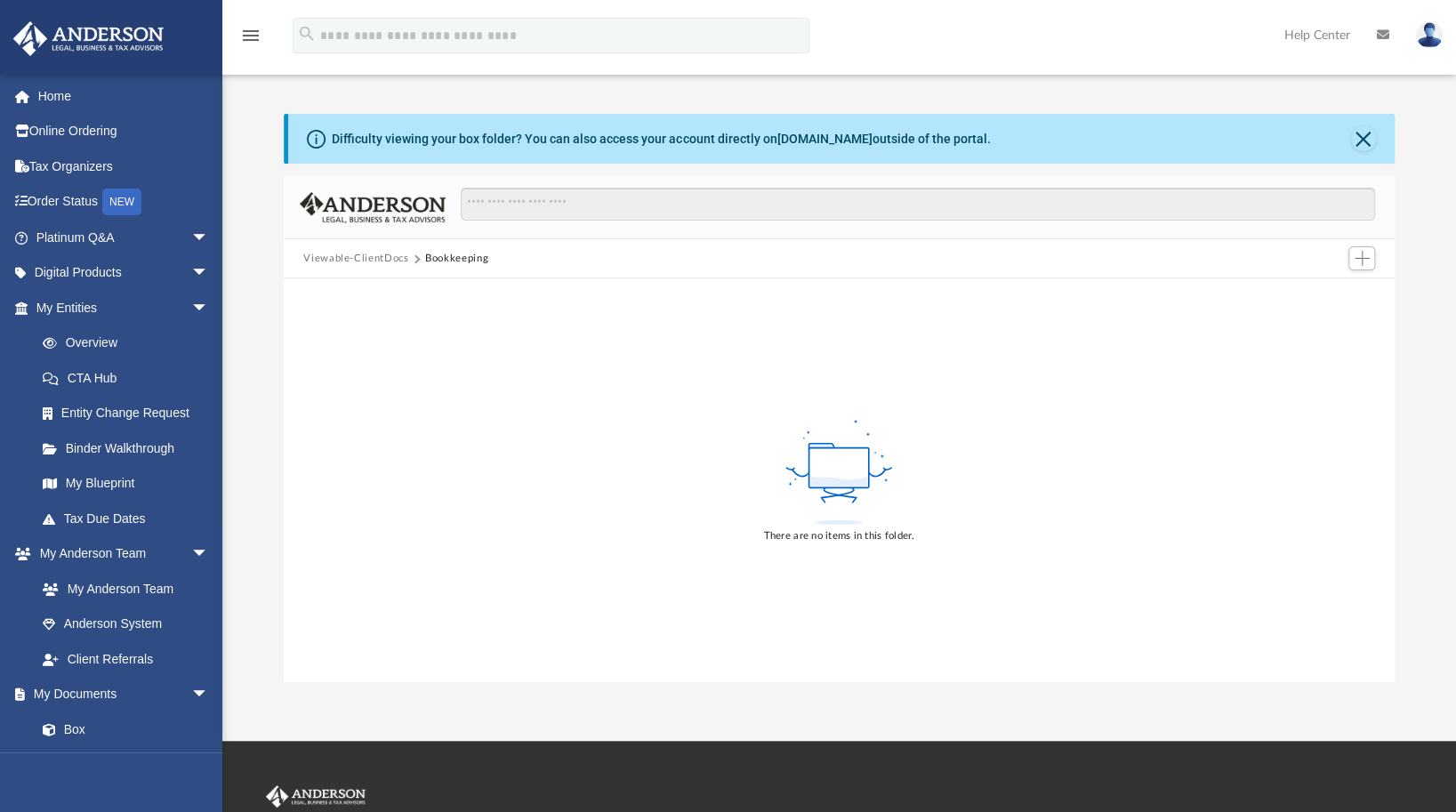
click at [367, 259] on button "Viewable-ClientDocs" at bounding box center [356, 258] width 105 height 16
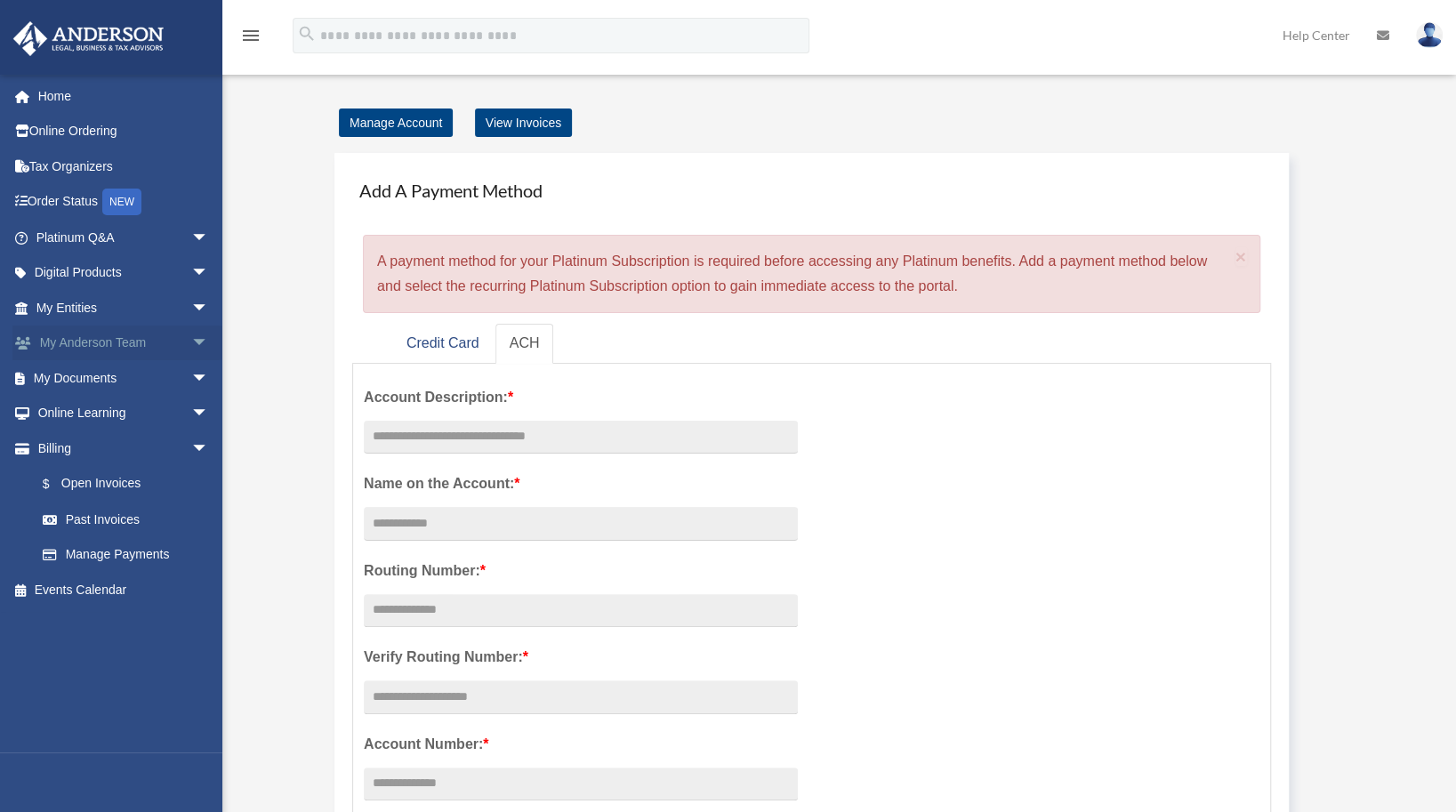
click at [191, 345] on span "arrow_drop_down" at bounding box center [209, 344] width 36 height 37
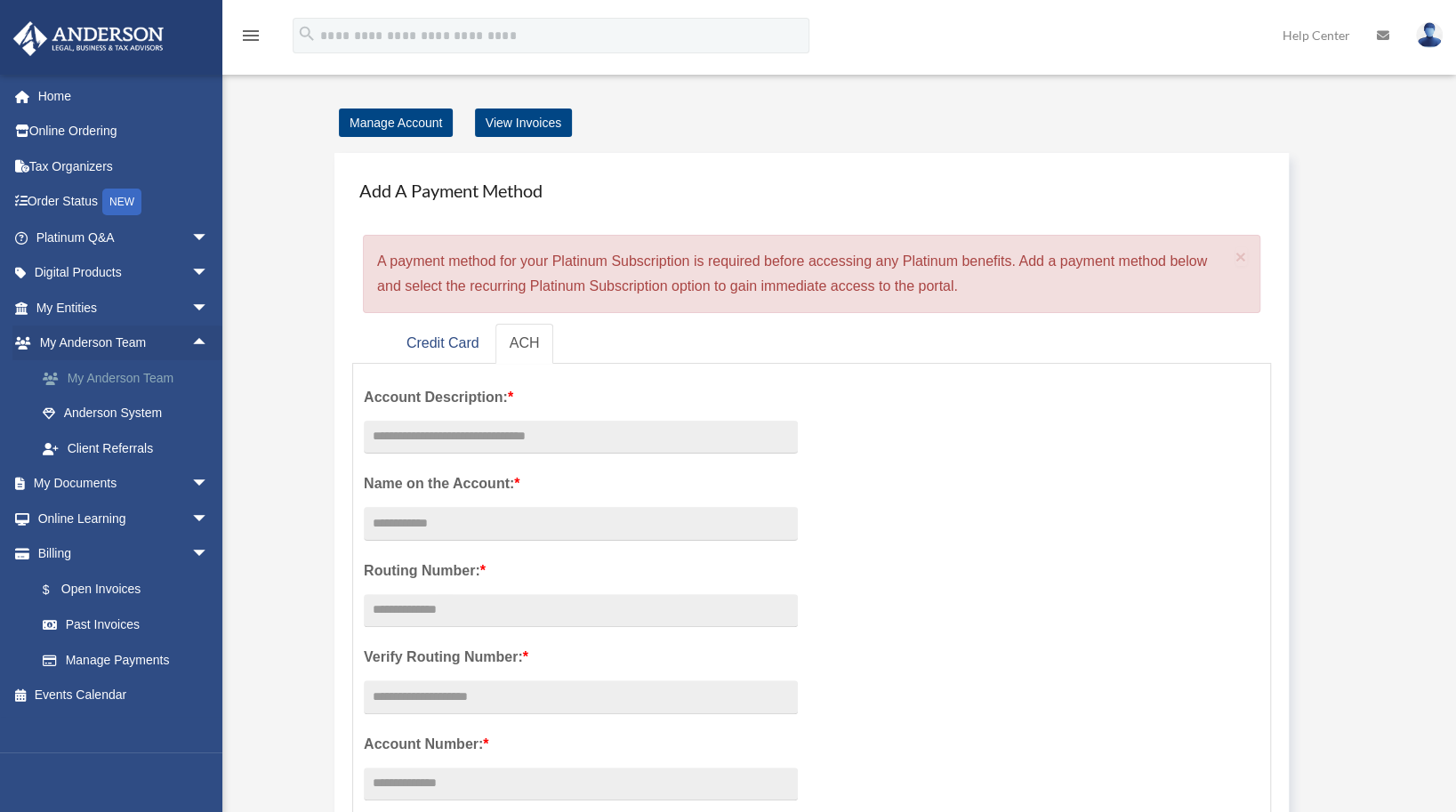
click at [143, 380] on link "My Anderson Team" at bounding box center [130, 378] width 211 height 36
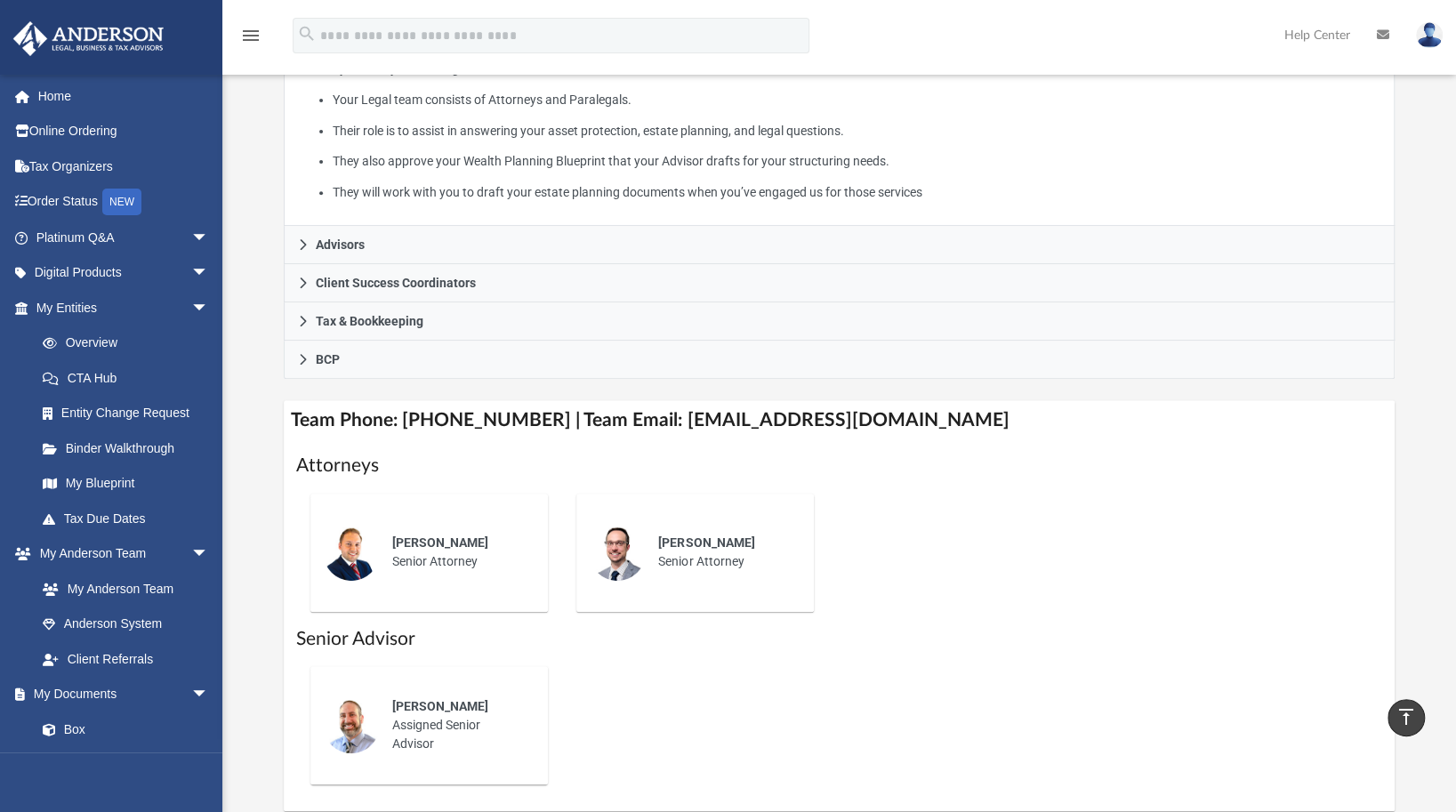
scroll to position [376, 0]
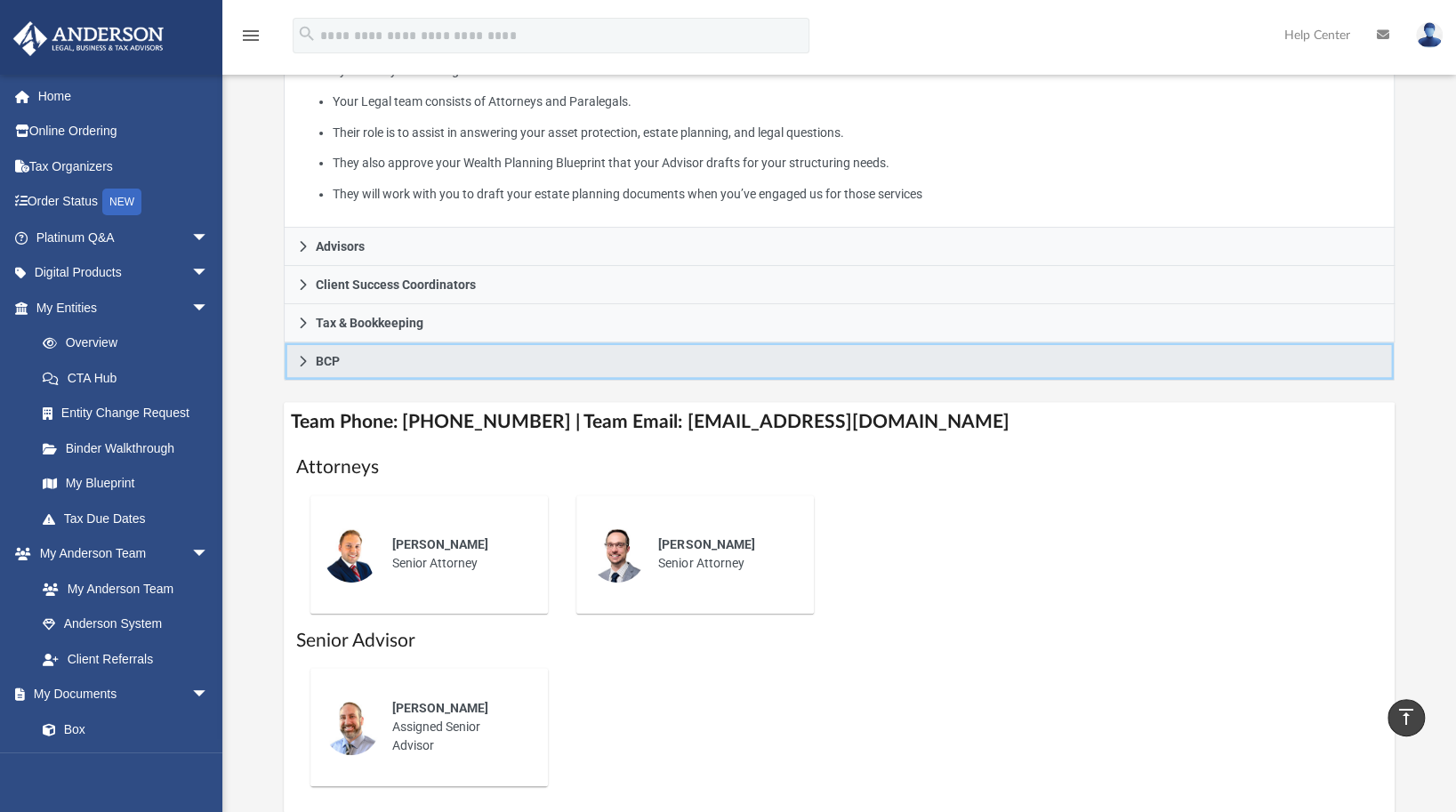
click at [313, 360] on link "BCP" at bounding box center [839, 361] width 1110 height 38
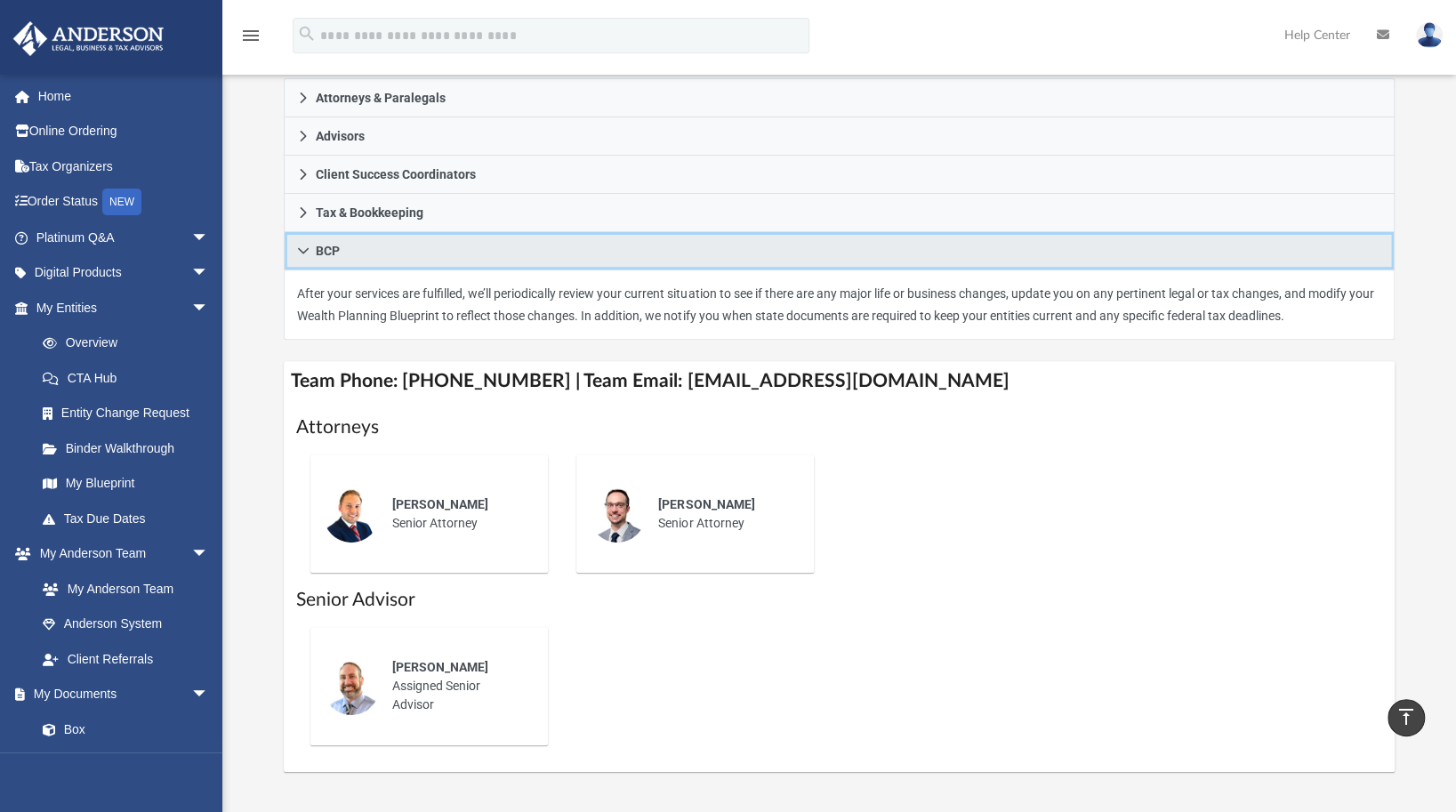
scroll to position [304, 0]
click at [309, 253] on icon at bounding box center [303, 253] width 12 height 12
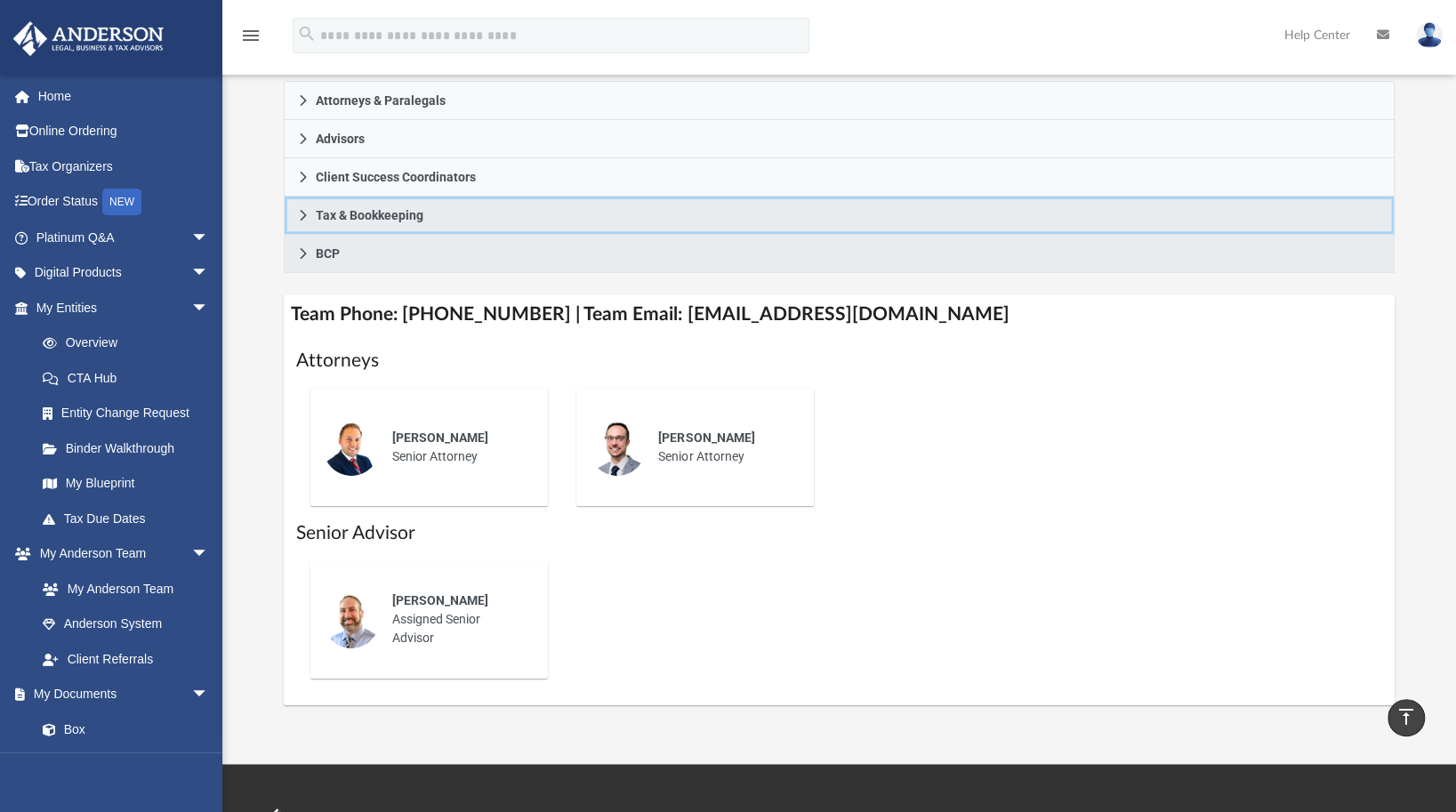
click at [309, 211] on icon at bounding box center [303, 215] width 12 height 12
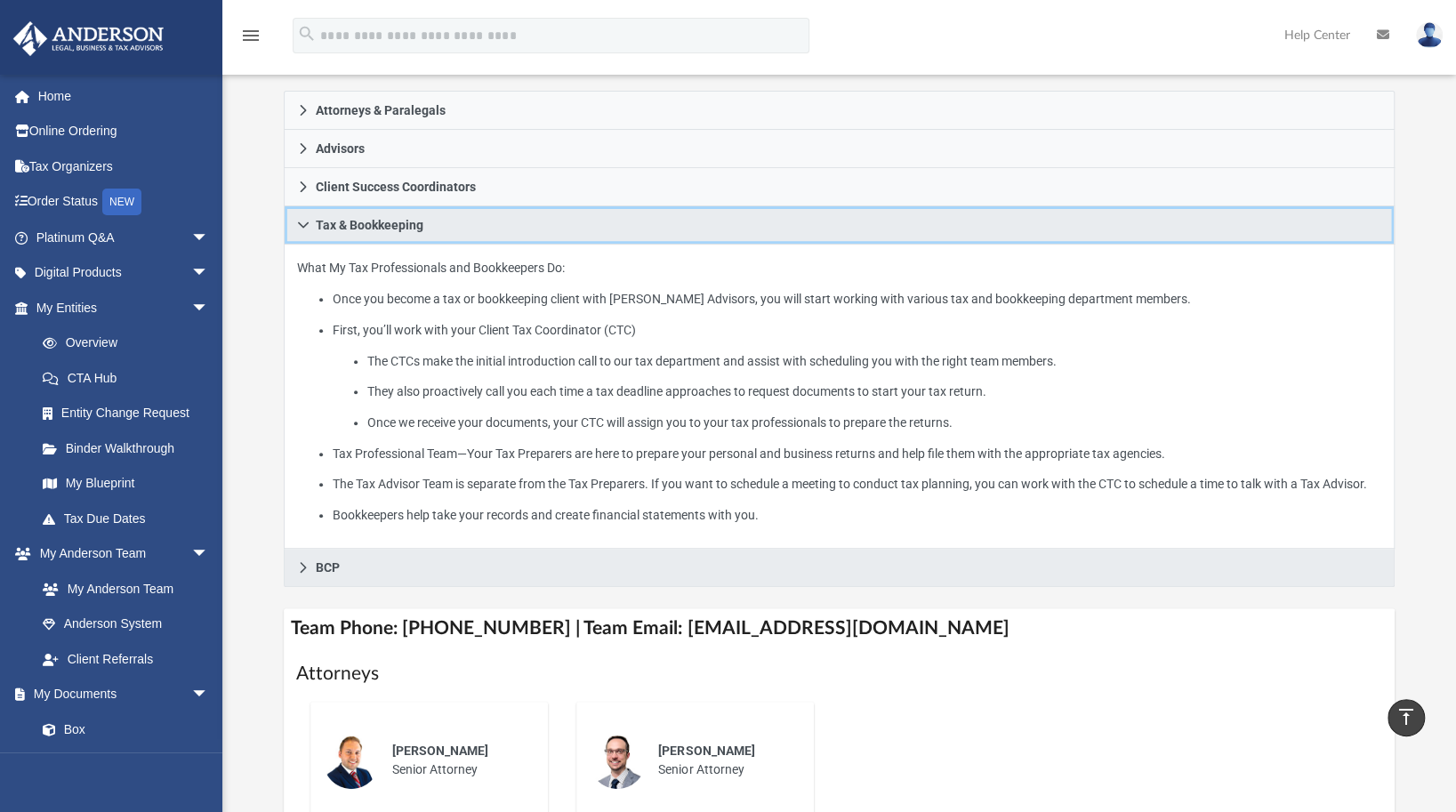
scroll to position [292, 0]
click at [302, 217] on link "Tax & Bookkeeping" at bounding box center [839, 227] width 1110 height 38
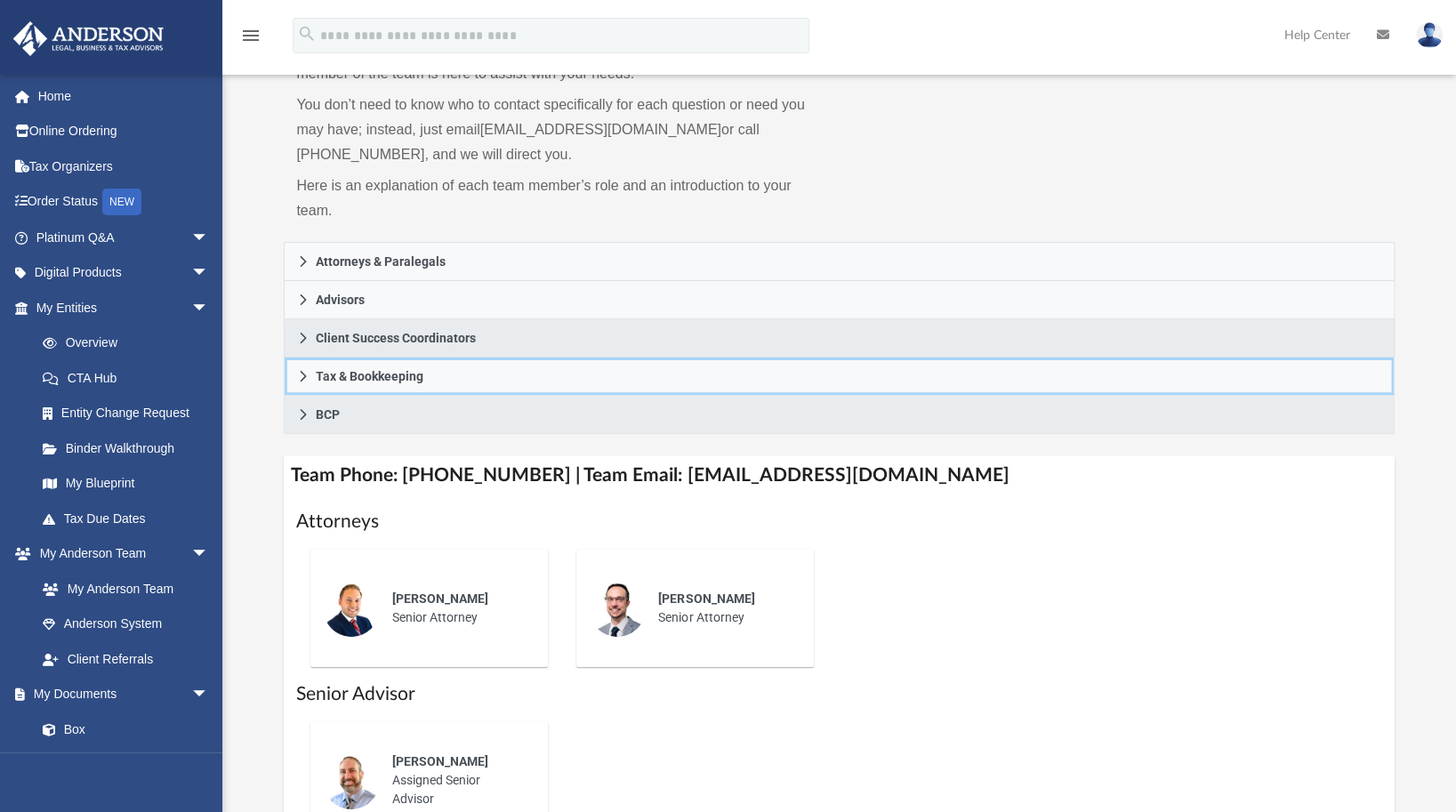
scroll to position [134, 0]
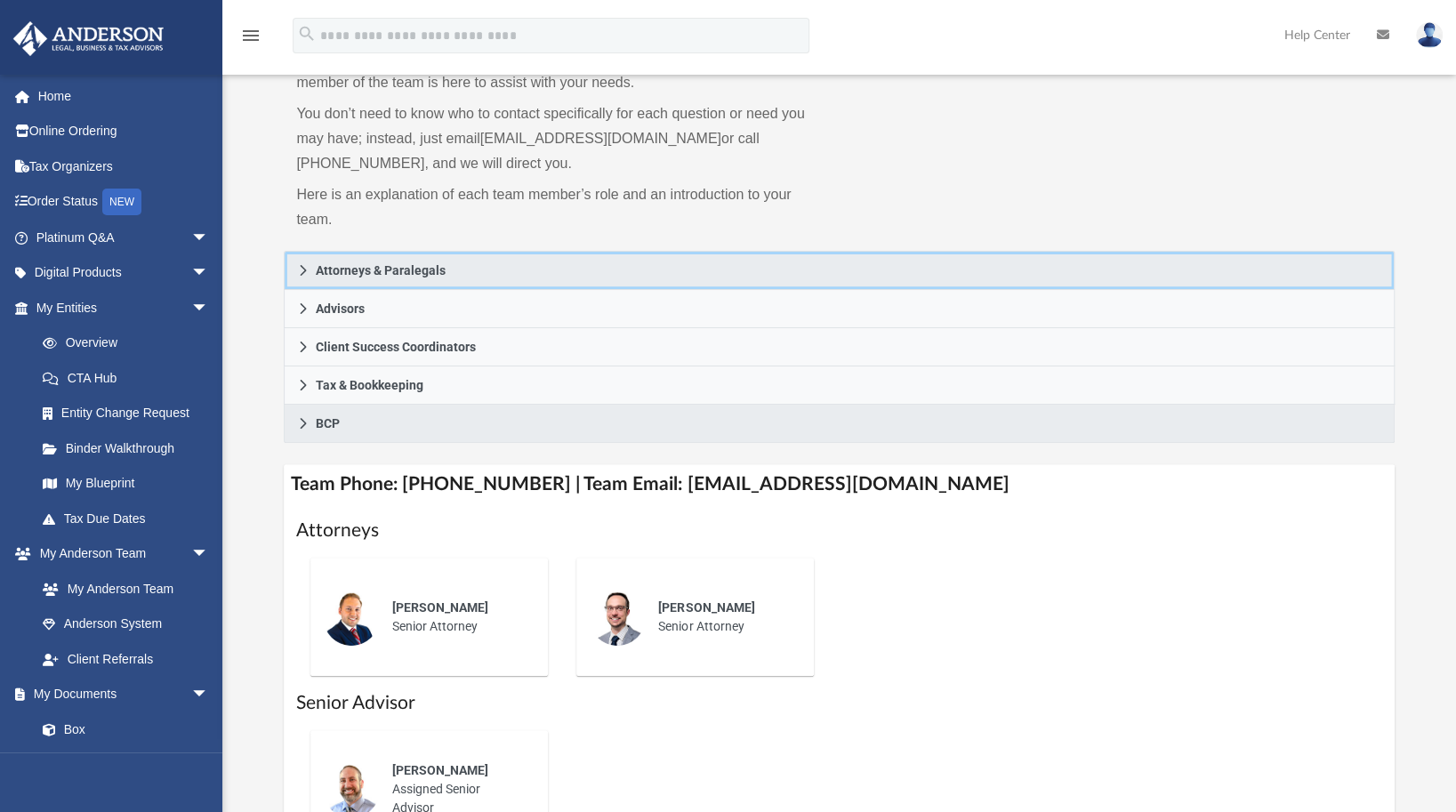
click at [302, 267] on icon at bounding box center [303, 269] width 12 height 12
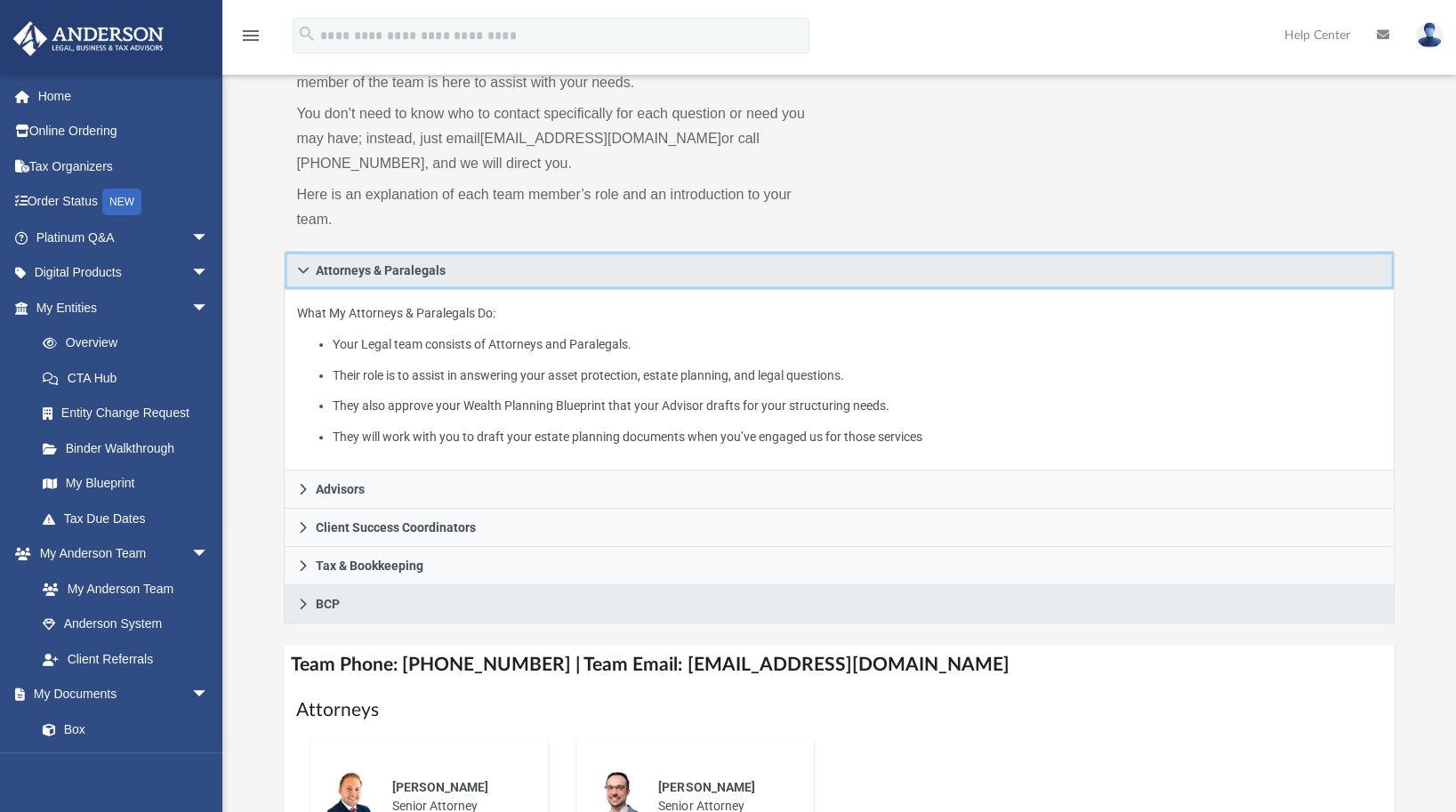
click at [302, 267] on icon at bounding box center [303, 269] width 12 height 12
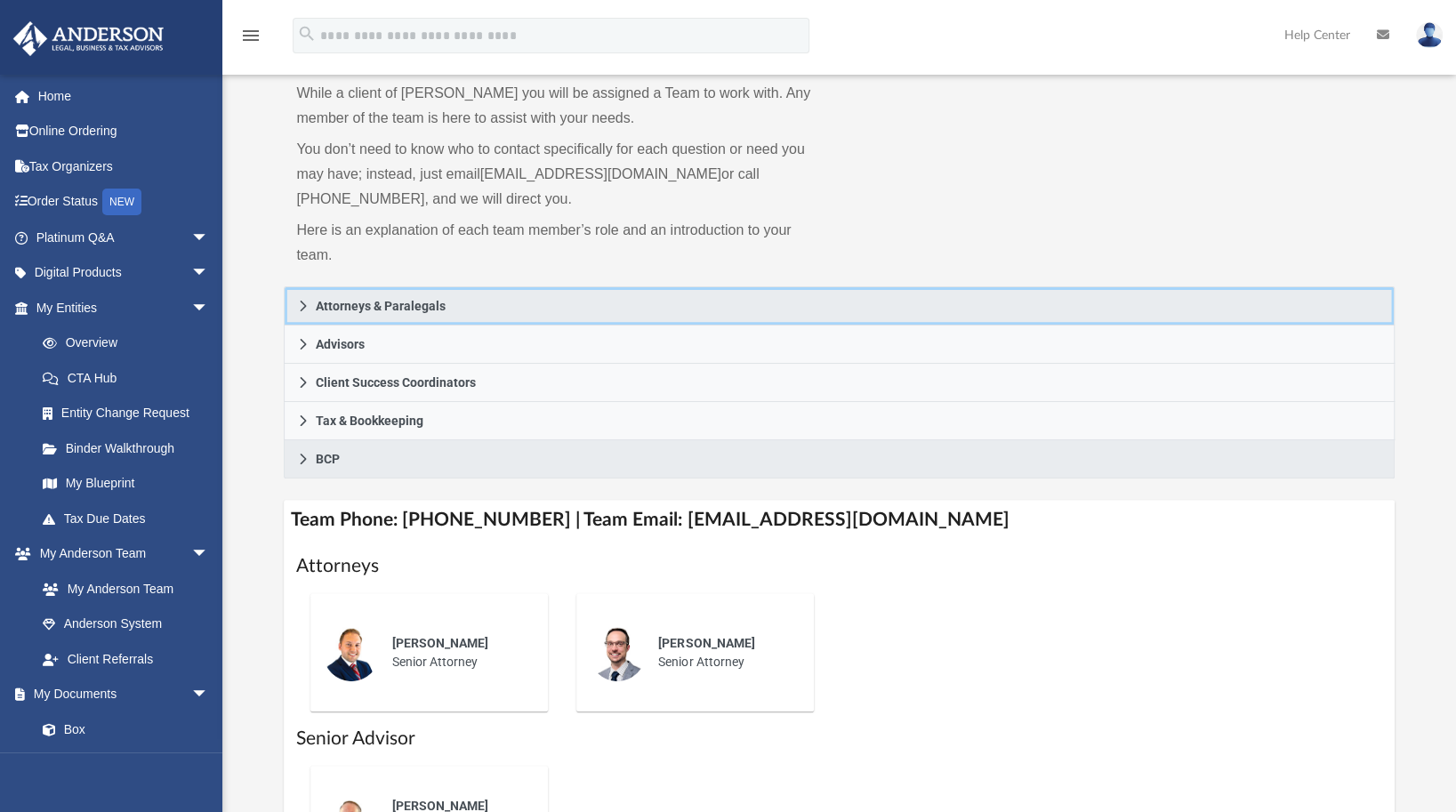
scroll to position [100, 0]
